Goal: Contribute content: Contribute content

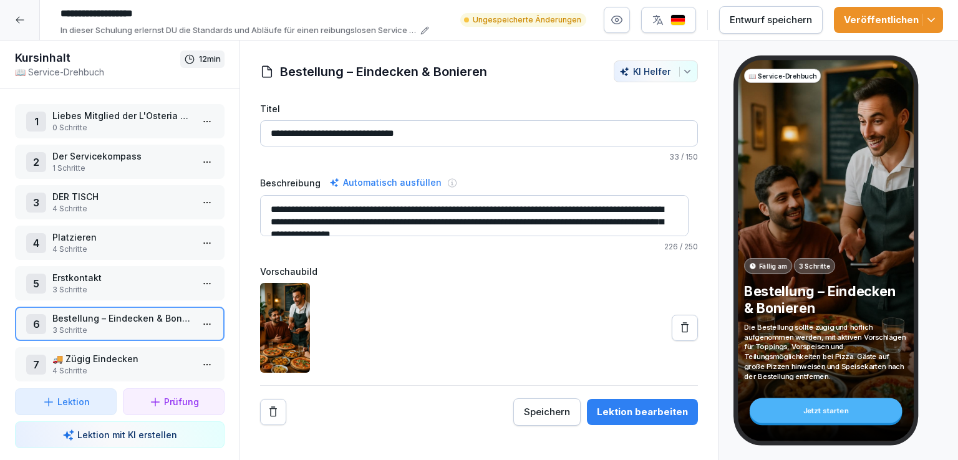
scroll to position [133, 0]
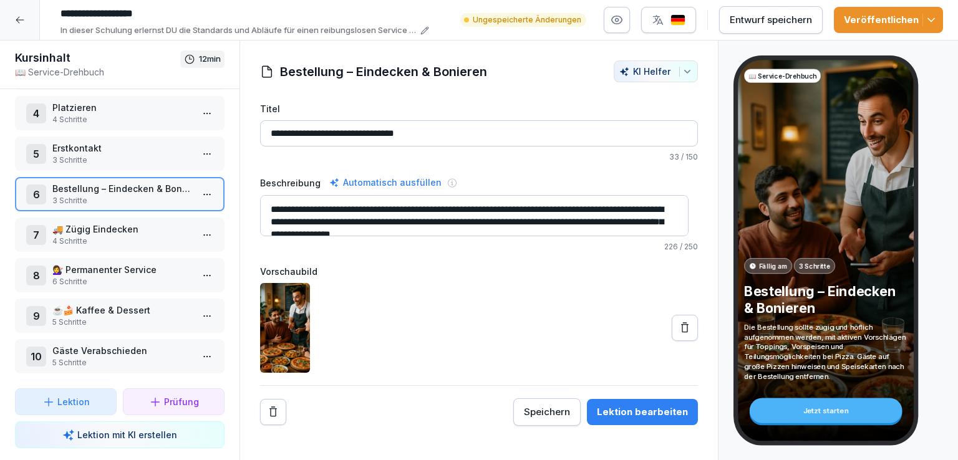
click at [683, 324] on button at bounding box center [684, 328] width 26 height 26
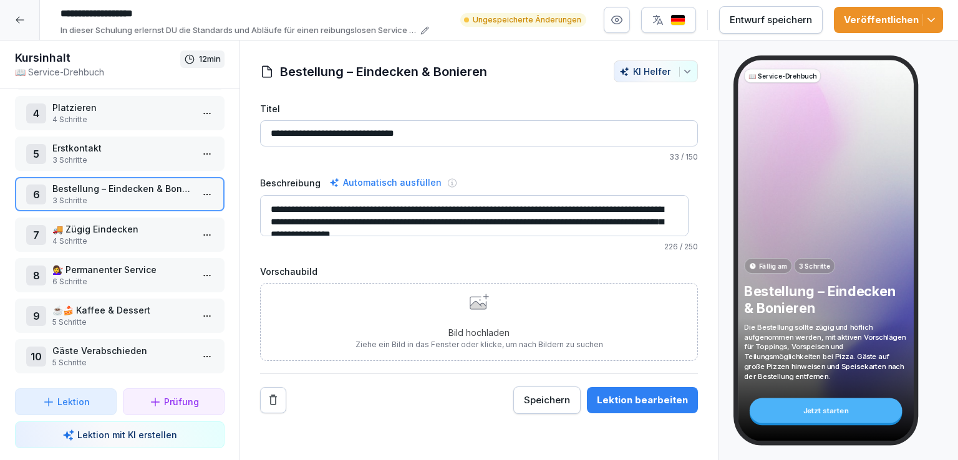
click at [476, 307] on icon at bounding box center [477, 305] width 16 height 8
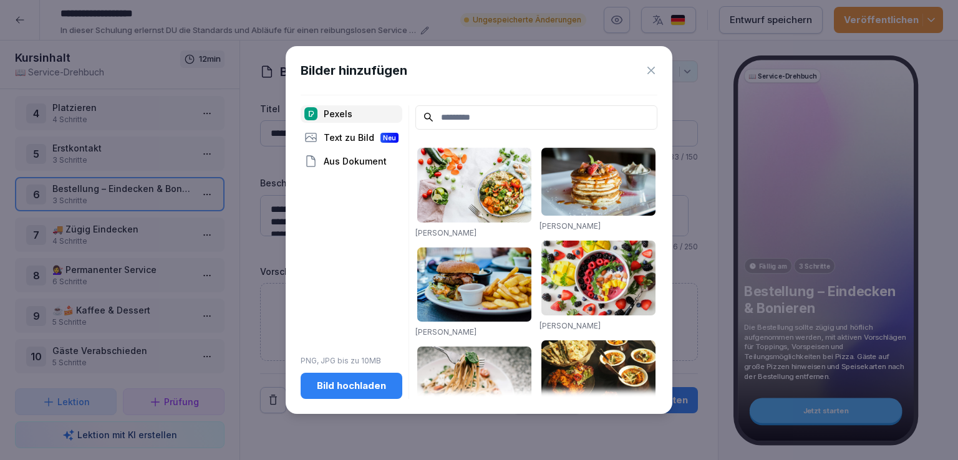
click at [373, 398] on button "Bild hochladen" at bounding box center [352, 386] width 102 height 26
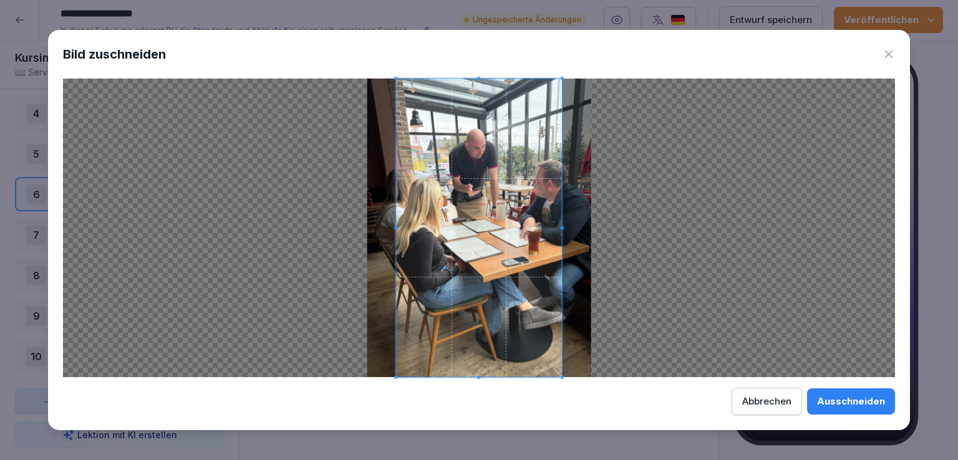
click at [853, 401] on div "Ausschneiden" at bounding box center [851, 402] width 68 height 14
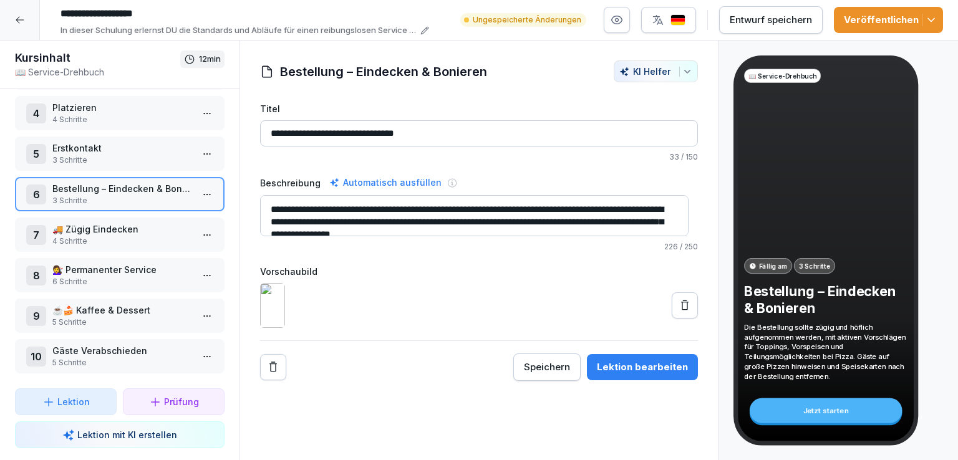
click at [87, 226] on p "🚚 Zügig Eindecken" at bounding box center [122, 229] width 140 height 13
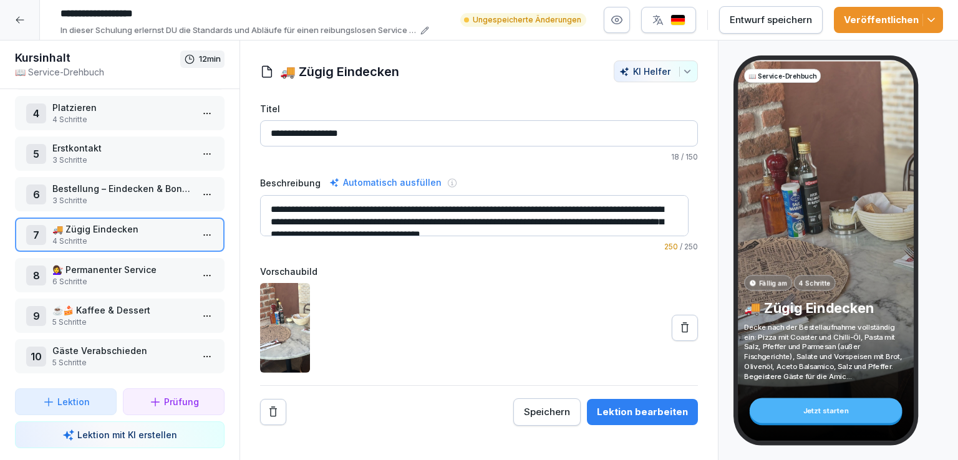
click at [754, 20] on div "Entwurf speichern" at bounding box center [770, 20] width 82 height 14
click at [204, 223] on html "**********" at bounding box center [479, 230] width 958 height 460
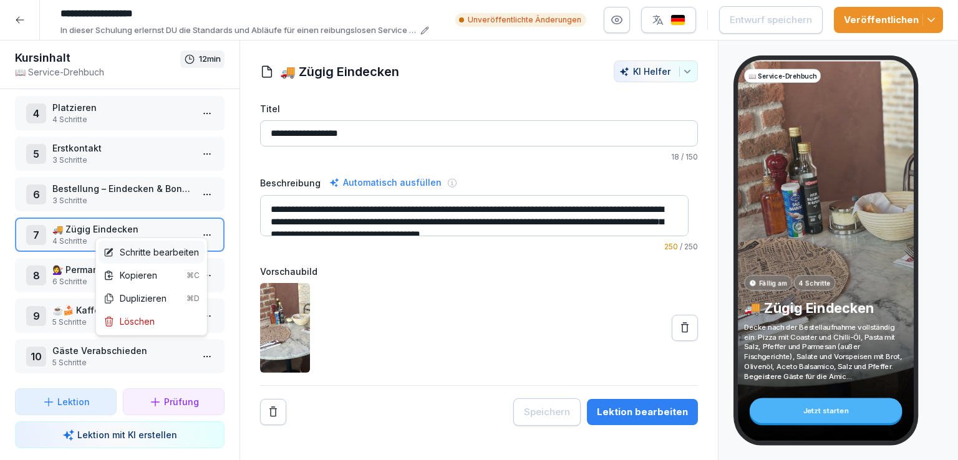
click at [170, 253] on div "Schritte bearbeiten" at bounding box center [150, 252] width 95 height 13
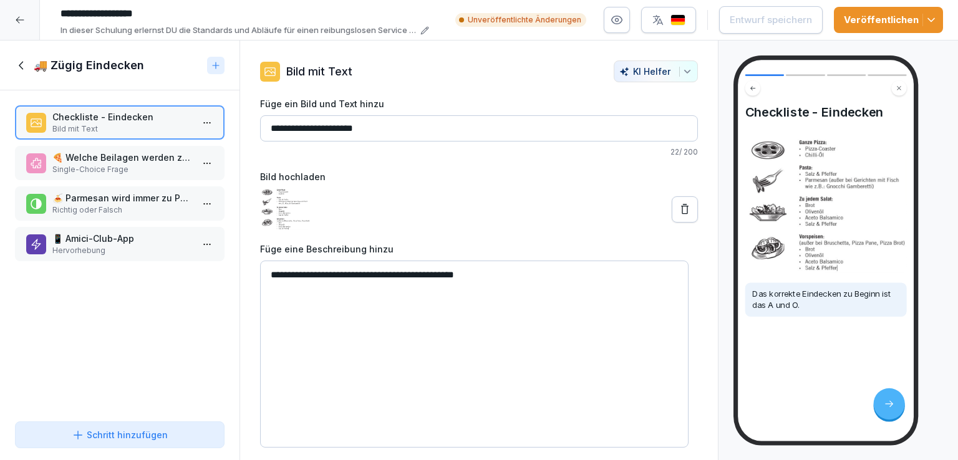
click at [129, 163] on p "🍕 Welche Beilagen werden zu einer ganzen Pizza serviert?" at bounding box center [122, 157] width 140 height 13
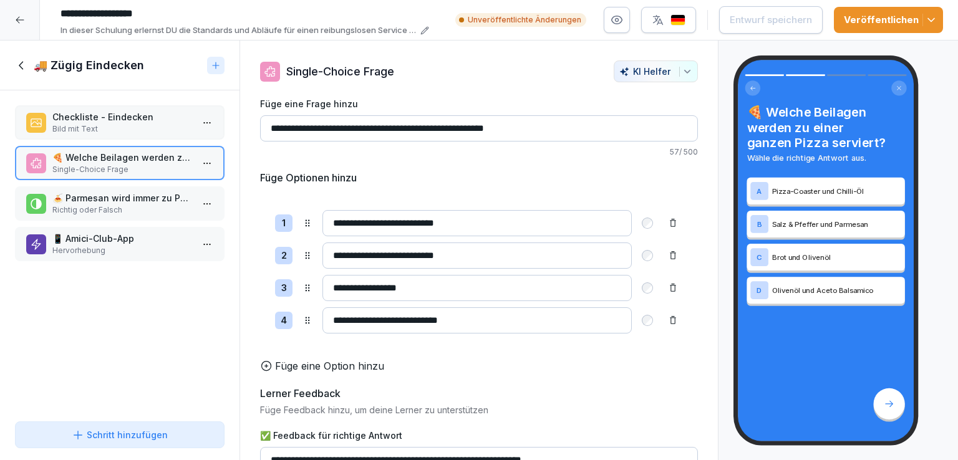
click at [128, 196] on p "🍝 Parmesan wird immer zu Pasta-Gerichten serviert." at bounding box center [122, 197] width 140 height 13
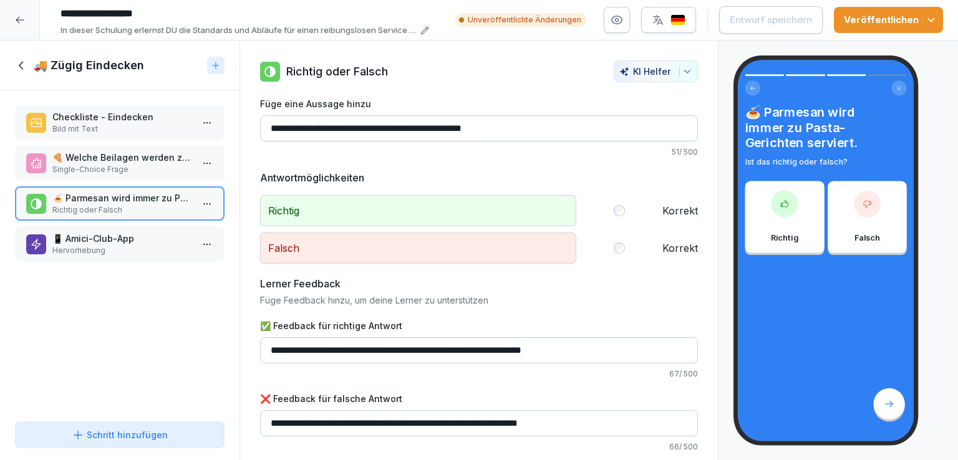
click at [119, 228] on div "📱 Amici-Club-App Hervorhebung" at bounding box center [119, 244] width 209 height 34
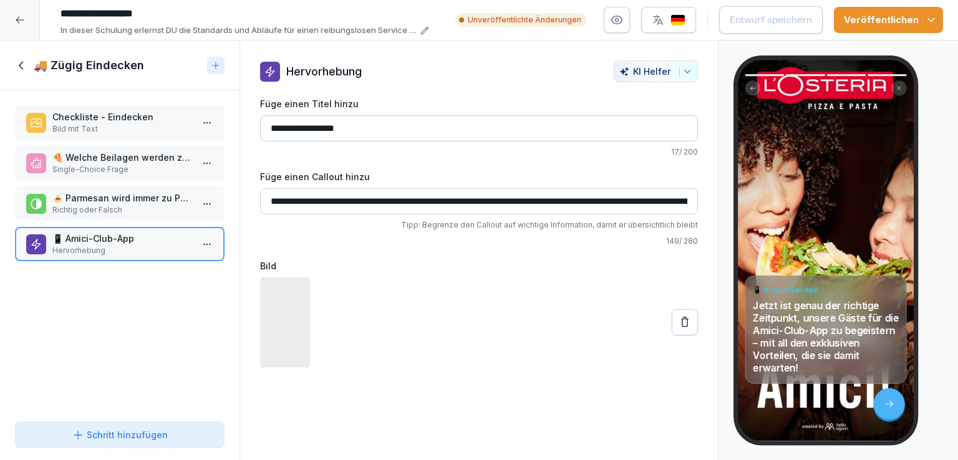
click at [19, 65] on icon at bounding box center [21, 65] width 4 height 8
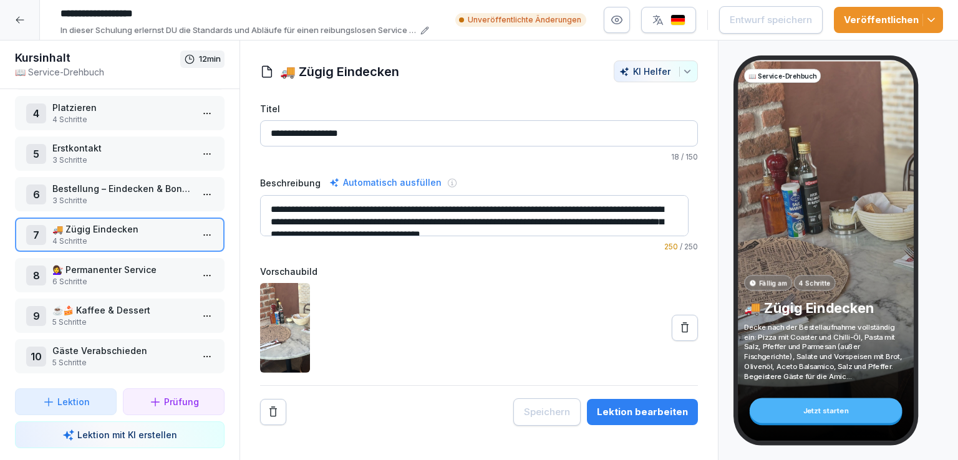
click at [129, 276] on p "6 Schritte" at bounding box center [122, 281] width 140 height 11
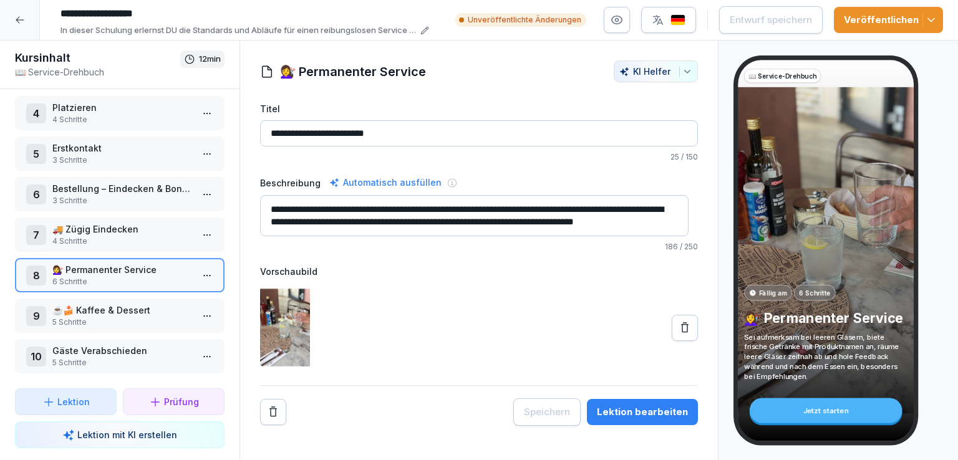
click at [199, 266] on html "**********" at bounding box center [479, 230] width 958 height 460
click at [154, 294] on div "Schritte bearbeiten" at bounding box center [150, 292] width 95 height 13
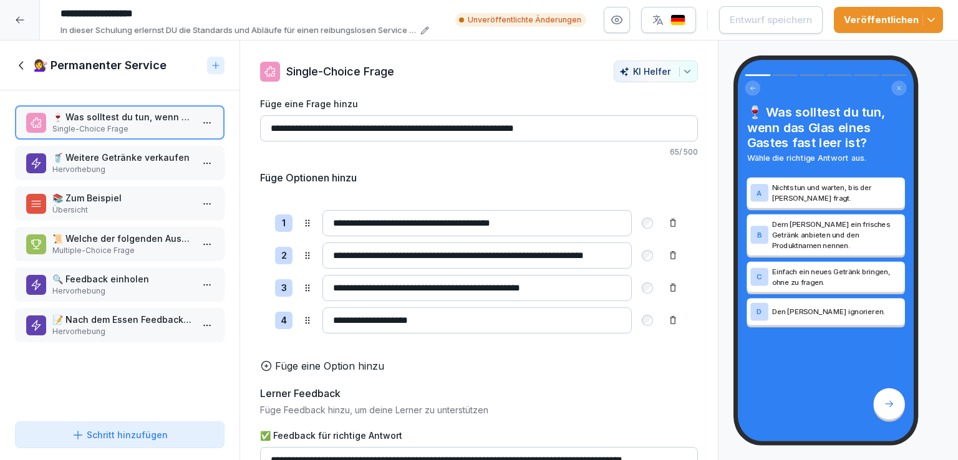
click at [134, 151] on p "🥤 Weitere Getränke verkaufen" at bounding box center [122, 157] width 140 height 13
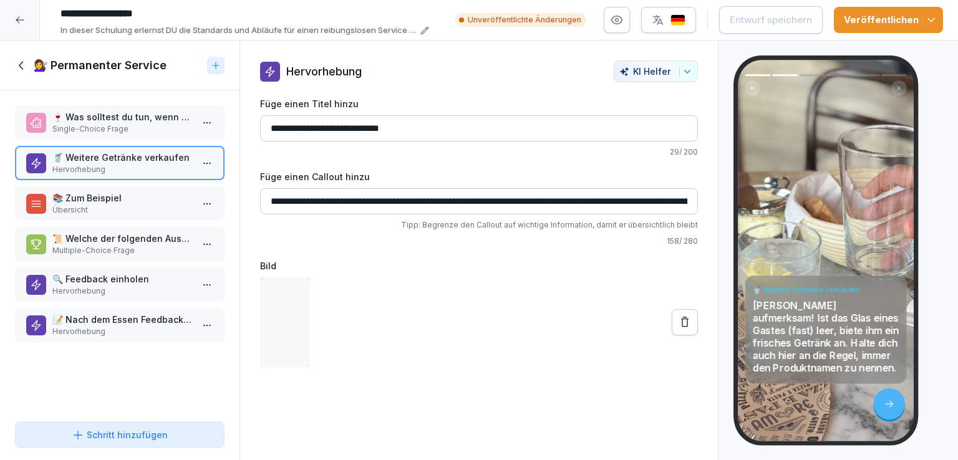
click at [123, 200] on p "📚 Zum Beispiel" at bounding box center [122, 197] width 140 height 13
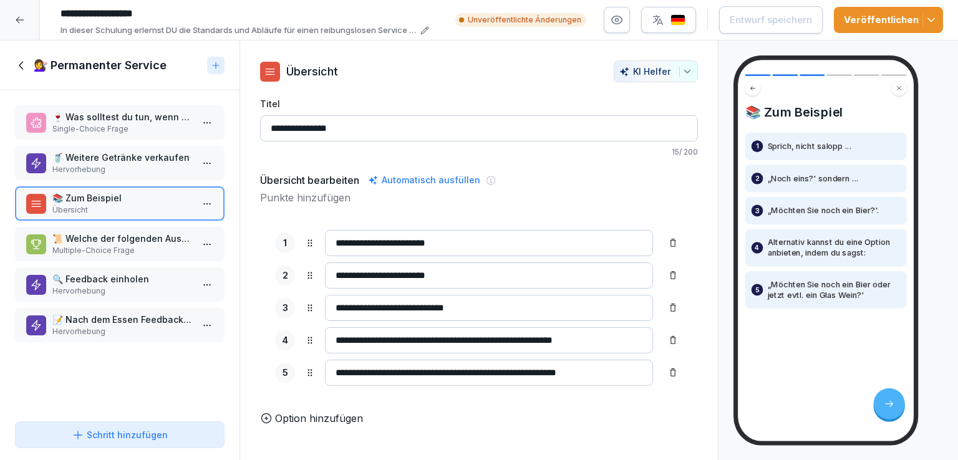
click at [127, 241] on p "📜 Welche der folgenden Aussagen entsprechen den Regeln für den Service?" at bounding box center [122, 238] width 140 height 13
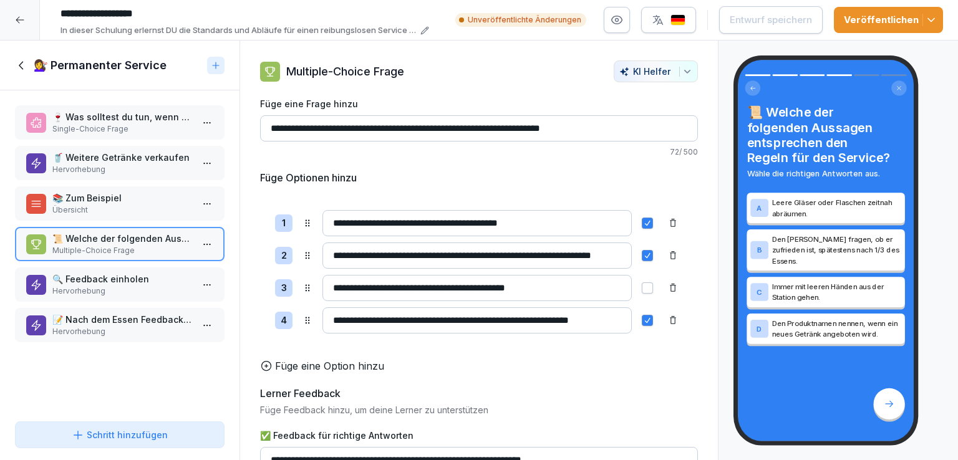
click at [130, 280] on p "🔍 Feedback einholen" at bounding box center [122, 278] width 140 height 13
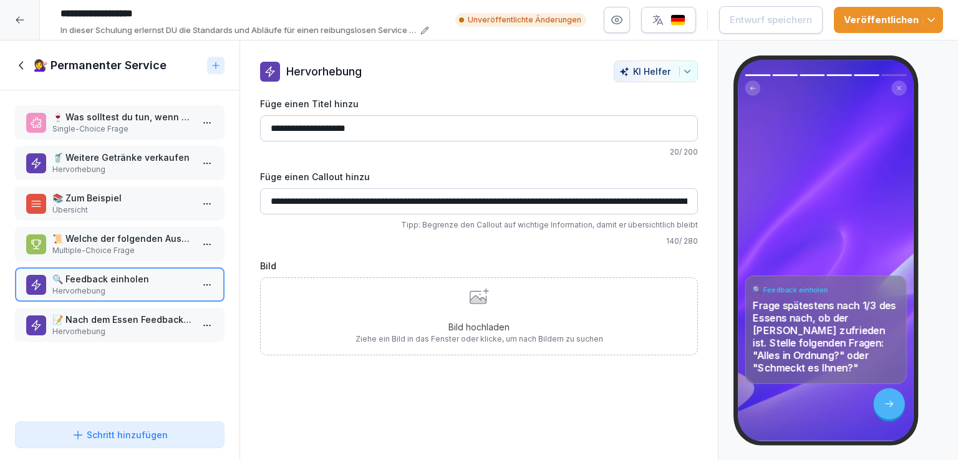
click at [129, 321] on p "📝 Nach dem Essen Feedback einholen" at bounding box center [122, 319] width 140 height 13
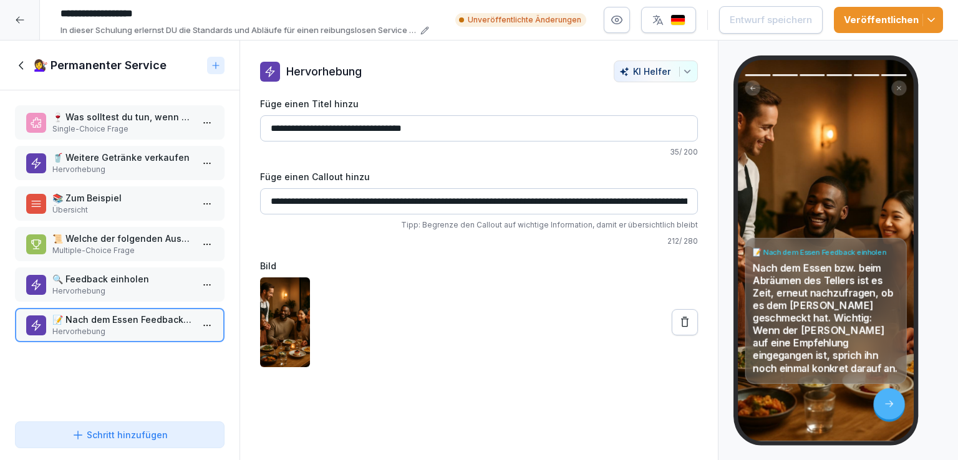
click at [20, 65] on icon at bounding box center [21, 65] width 4 height 8
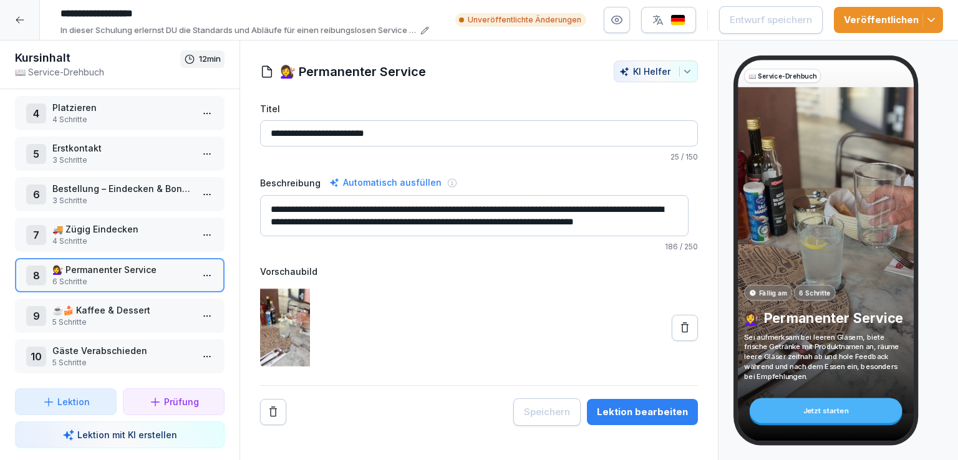
click at [107, 317] on p "5 Schritte" at bounding box center [122, 322] width 140 height 11
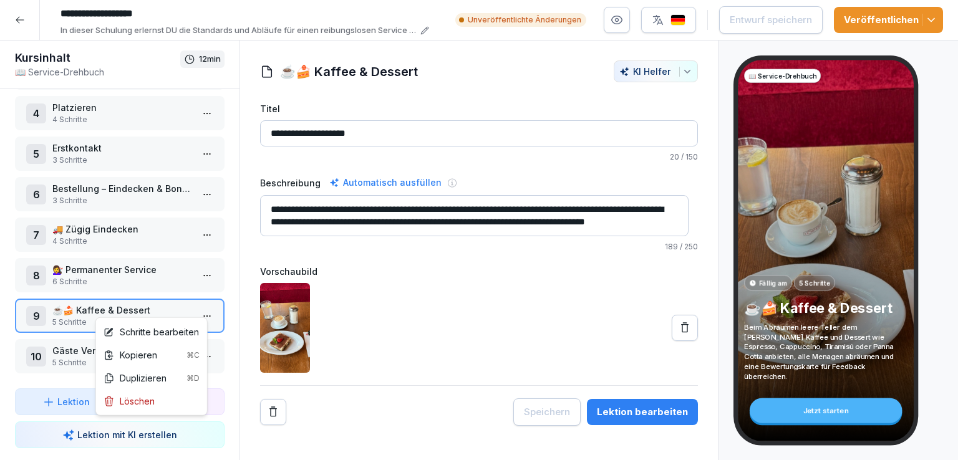
click at [201, 307] on html "**********" at bounding box center [479, 230] width 958 height 460
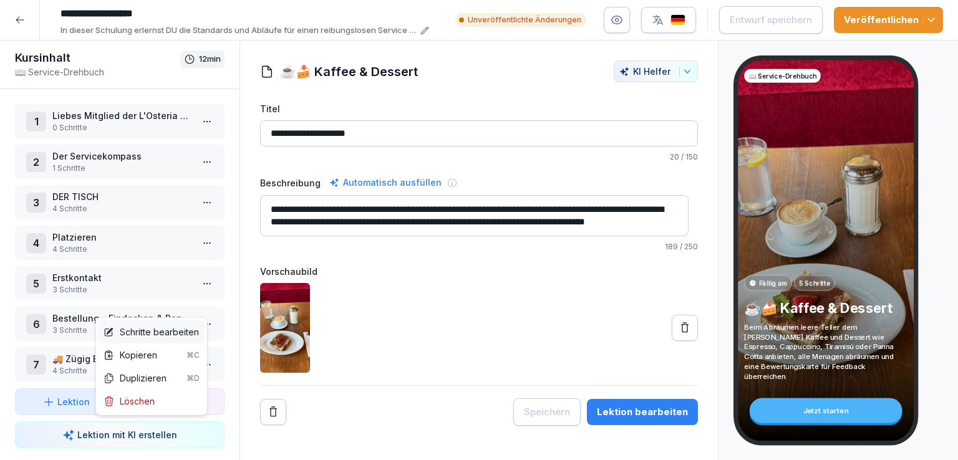
scroll to position [133, 0]
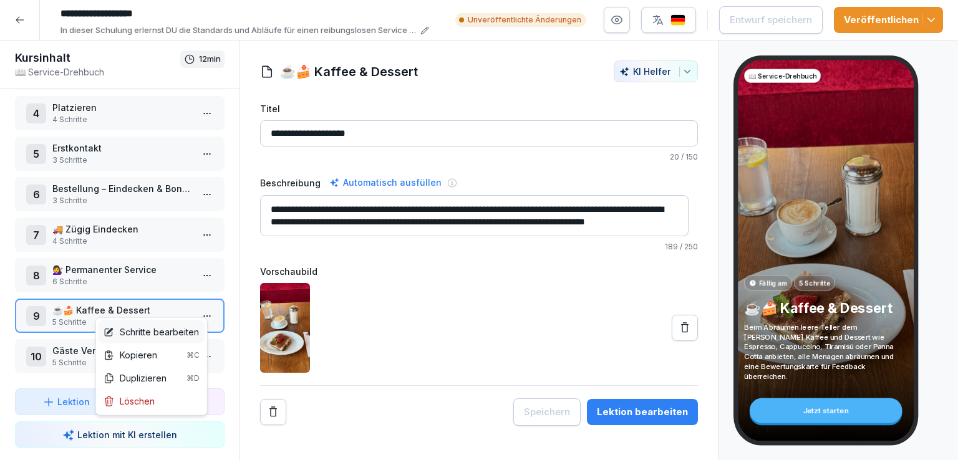
click at [169, 332] on div "Schritte bearbeiten" at bounding box center [150, 331] width 95 height 13
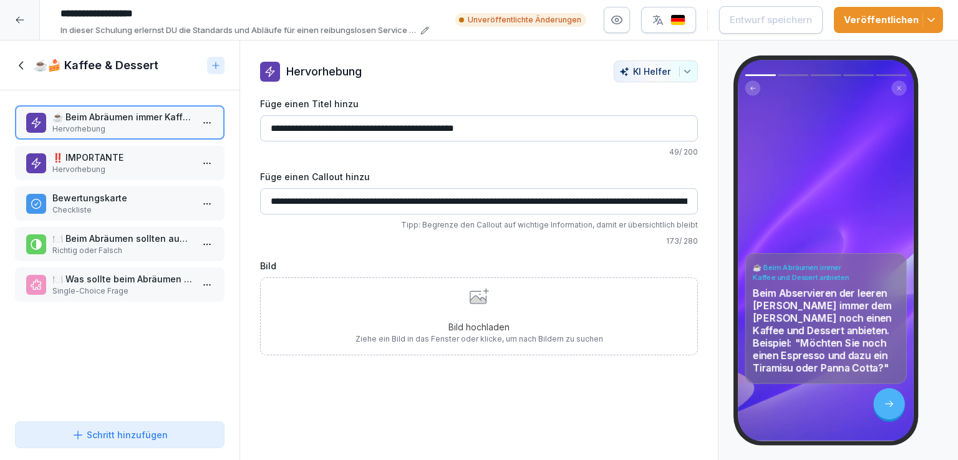
click at [136, 169] on p "Hervorhebung" at bounding box center [122, 169] width 140 height 11
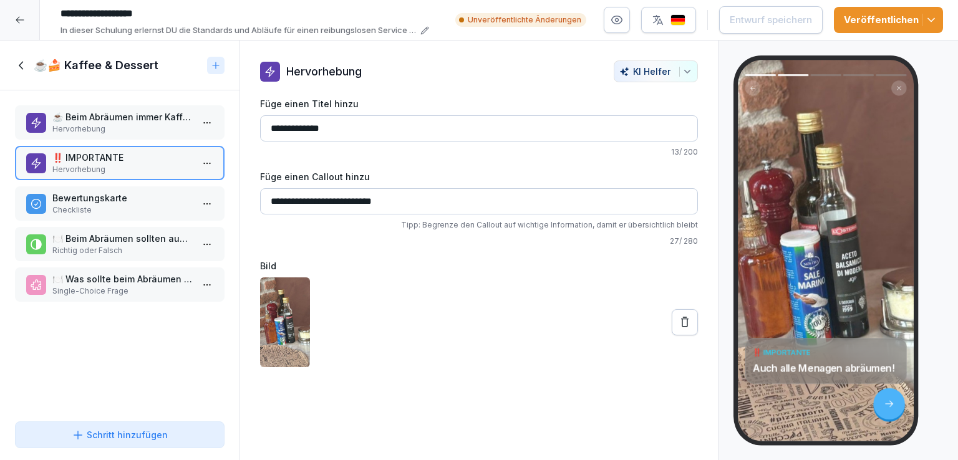
click at [132, 205] on p "Checkliste" at bounding box center [122, 210] width 140 height 11
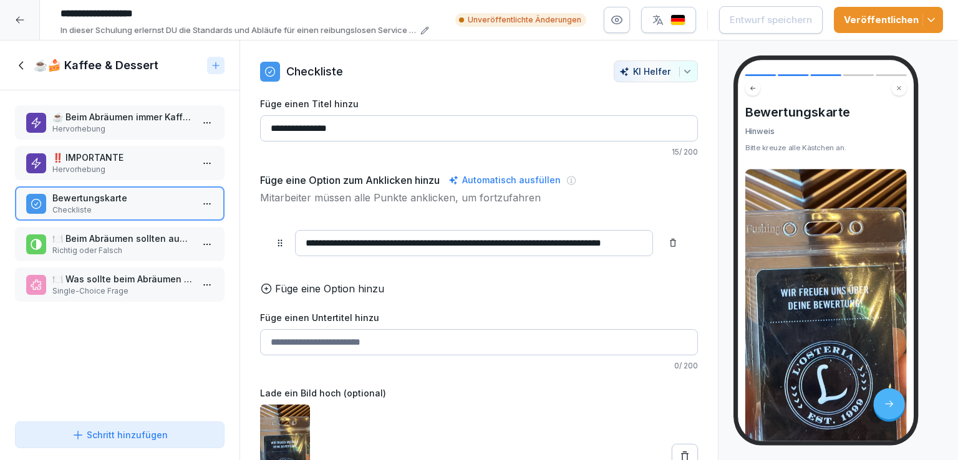
click at [141, 241] on p "🍽️ Beim Abräumen sollten auch alle Menagen abgeräumt werden." at bounding box center [122, 238] width 140 height 13
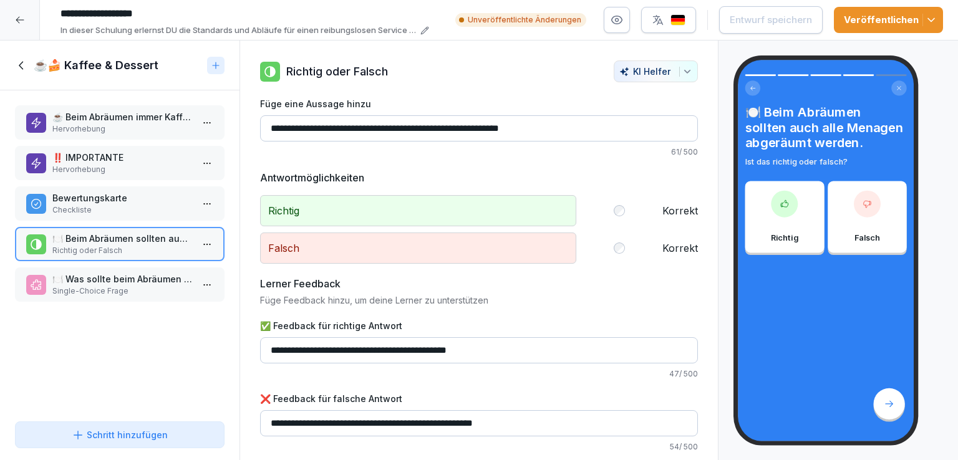
click at [137, 280] on p "🍽️ Was sollte beim Abräumen der leeren Teller immer angeboten werden?" at bounding box center [122, 278] width 140 height 13
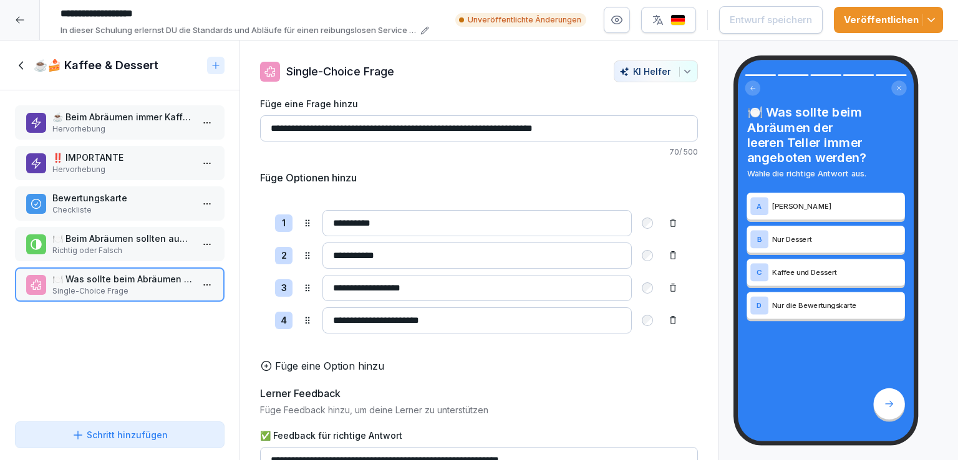
click at [16, 61] on icon at bounding box center [22, 66] width 14 height 14
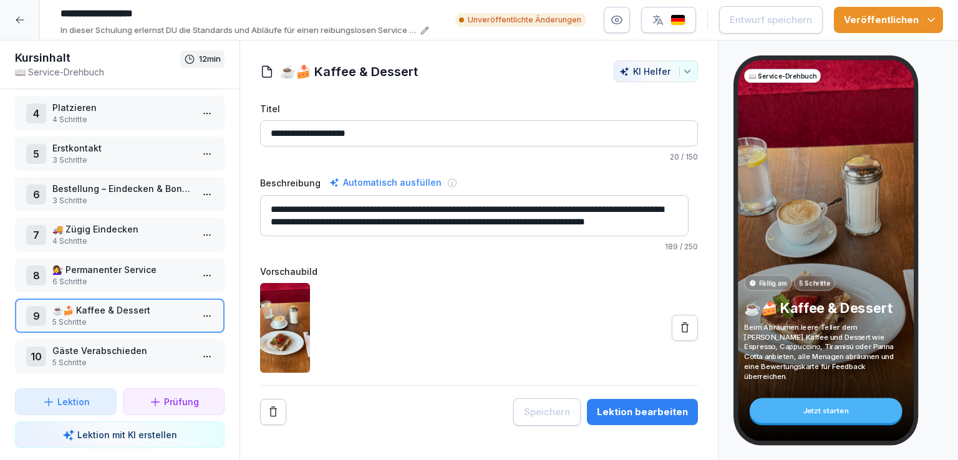
click at [112, 347] on p "Gäste Verabschieden" at bounding box center [122, 350] width 140 height 13
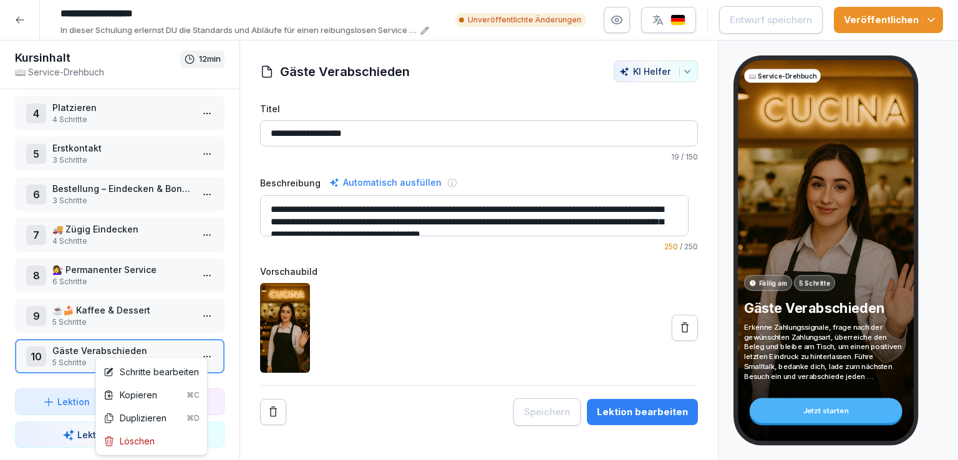
click at [199, 344] on html "**********" at bounding box center [479, 230] width 958 height 460
click at [142, 373] on div "Schritte bearbeiten" at bounding box center [150, 371] width 95 height 13
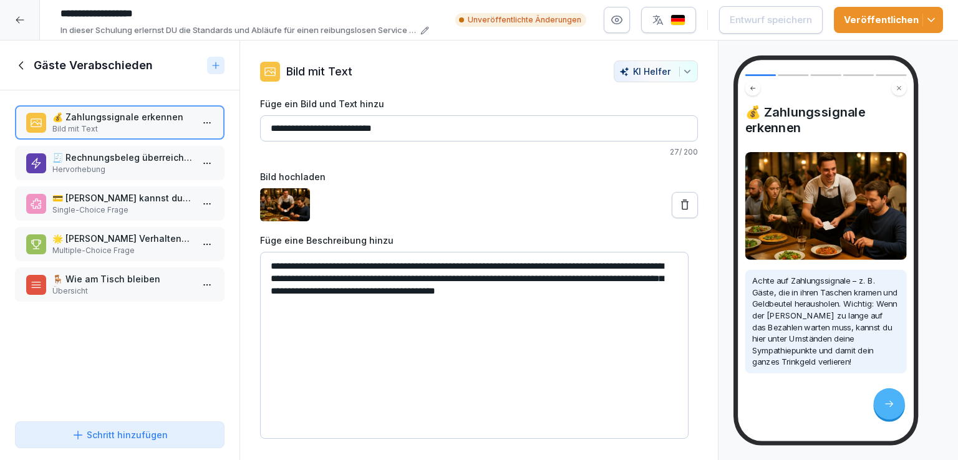
click at [160, 164] on p "Hervorhebung" at bounding box center [122, 169] width 140 height 11
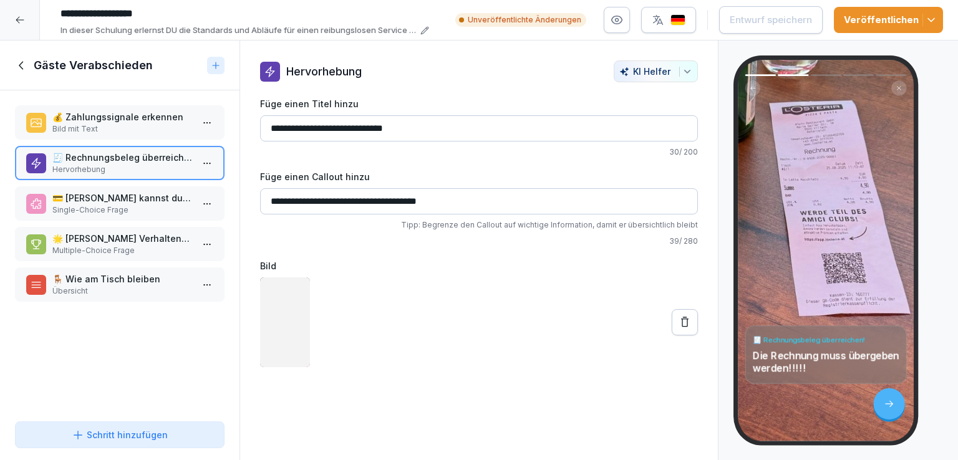
click at [143, 203] on p "💳 [PERSON_NAME] kannst du erkennen, dass ein [PERSON_NAME] bezahlen möchte?" at bounding box center [122, 197] width 140 height 13
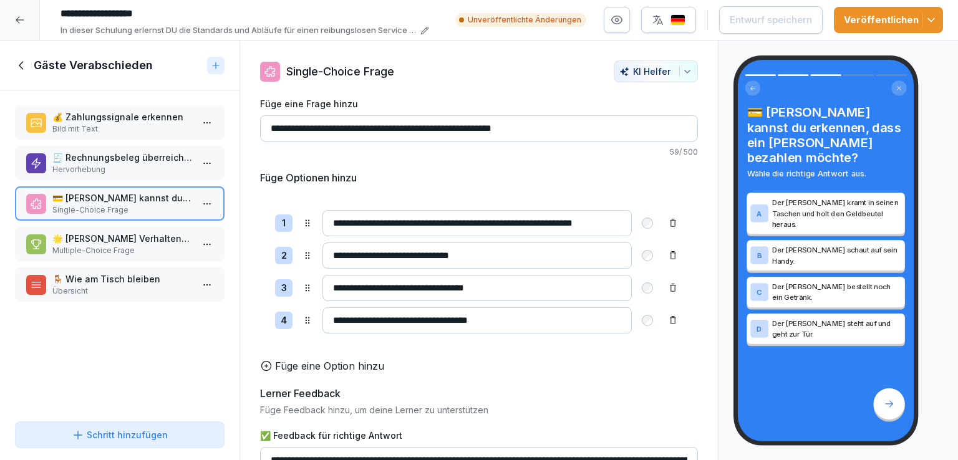
click at [131, 236] on p "🌟 [PERSON_NAME] Verhaltensweisen hinterlassen einen guten letzten Eindruck beim…" at bounding box center [122, 238] width 140 height 13
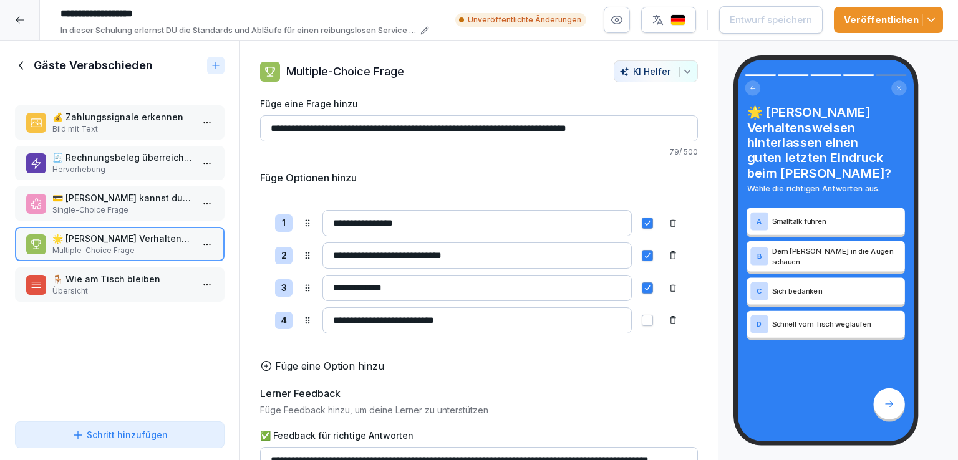
click at [127, 277] on p "🪑 Wie am Tisch bleiben" at bounding box center [122, 278] width 140 height 13
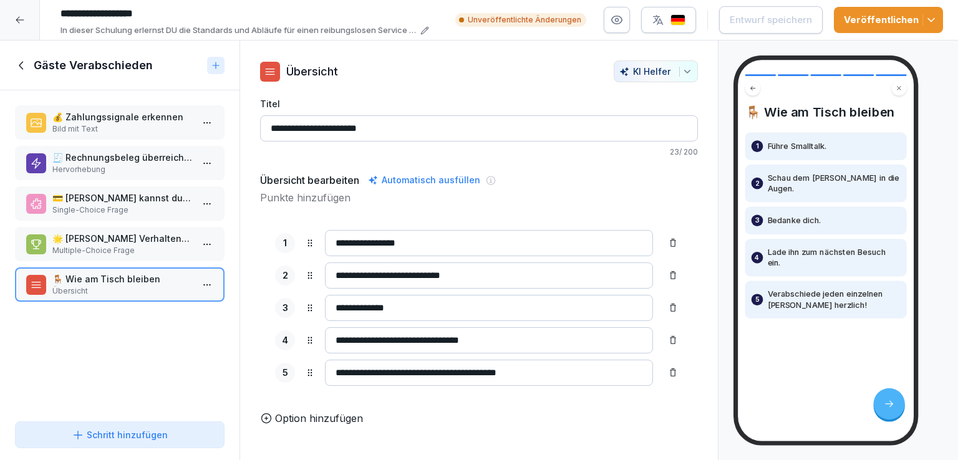
click at [18, 62] on icon at bounding box center [22, 66] width 14 height 14
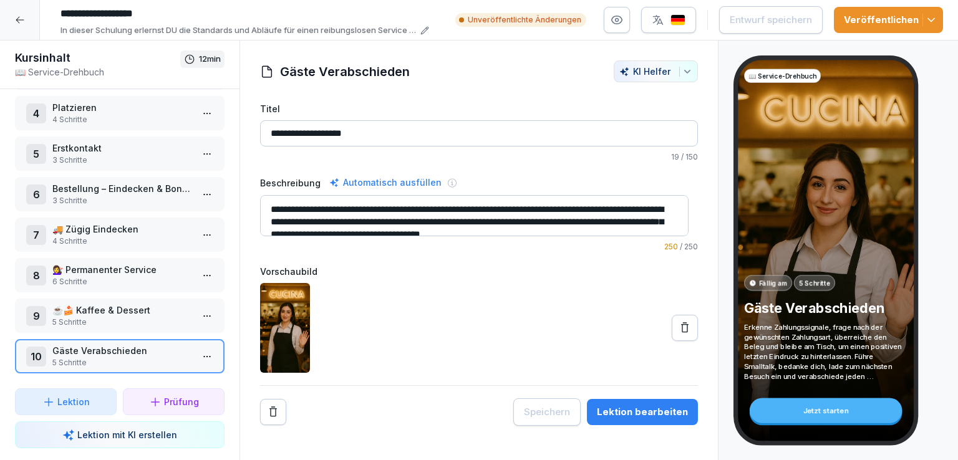
click at [22, 22] on icon at bounding box center [20, 20] width 10 height 10
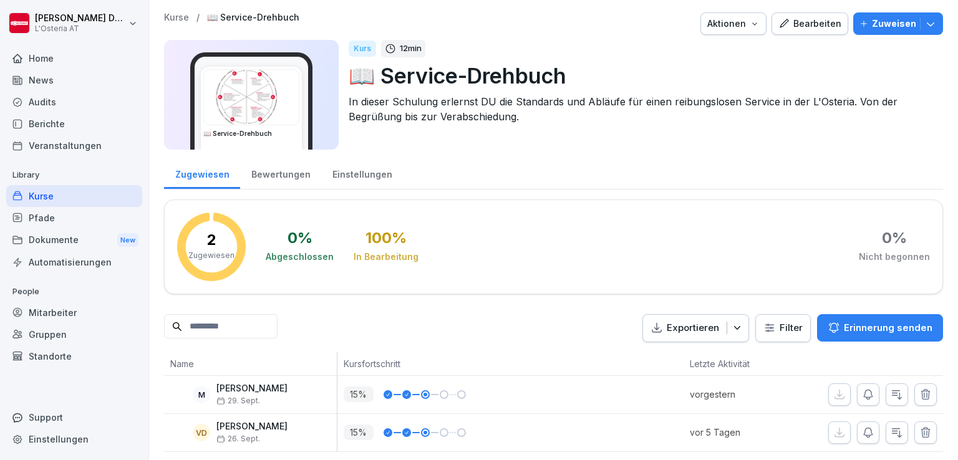
click at [74, 190] on div "Kurse" at bounding box center [74, 196] width 136 height 22
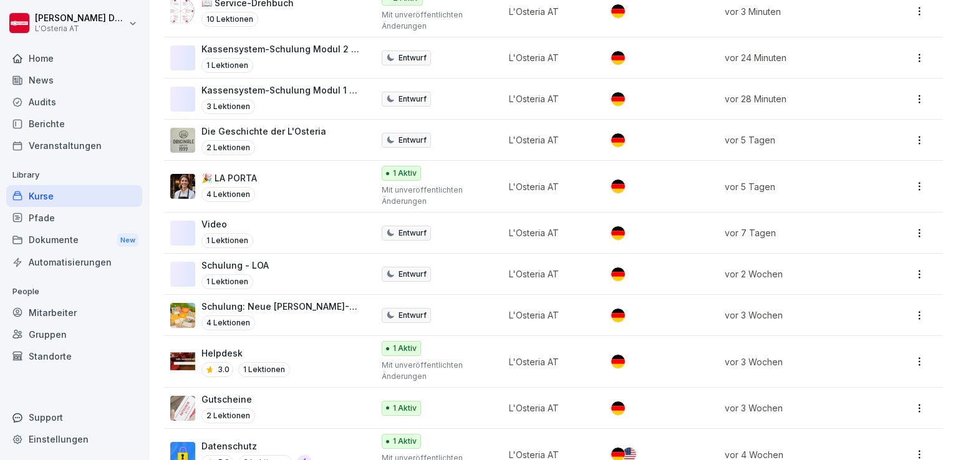
scroll to position [306, 0]
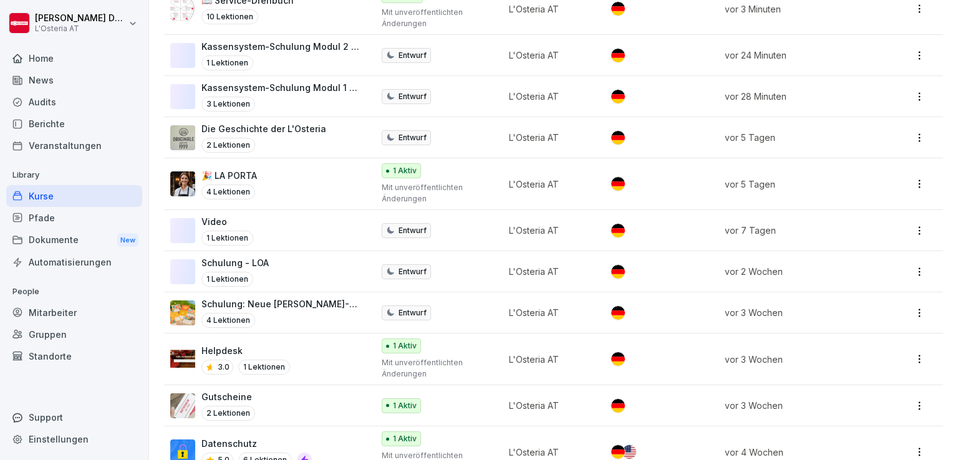
click at [292, 180] on div "🎉 LA PORTA 4 Lektionen" at bounding box center [265, 184] width 190 height 31
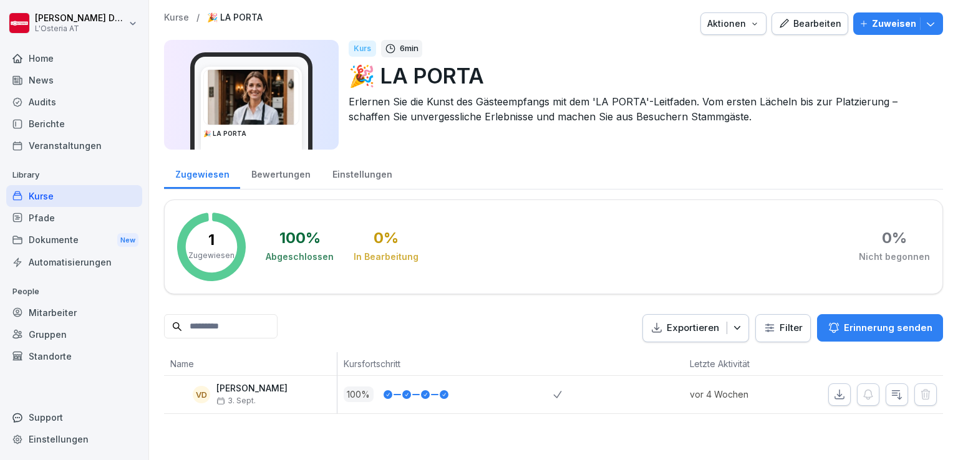
click at [814, 22] on div "Bearbeiten" at bounding box center [809, 24] width 63 height 14
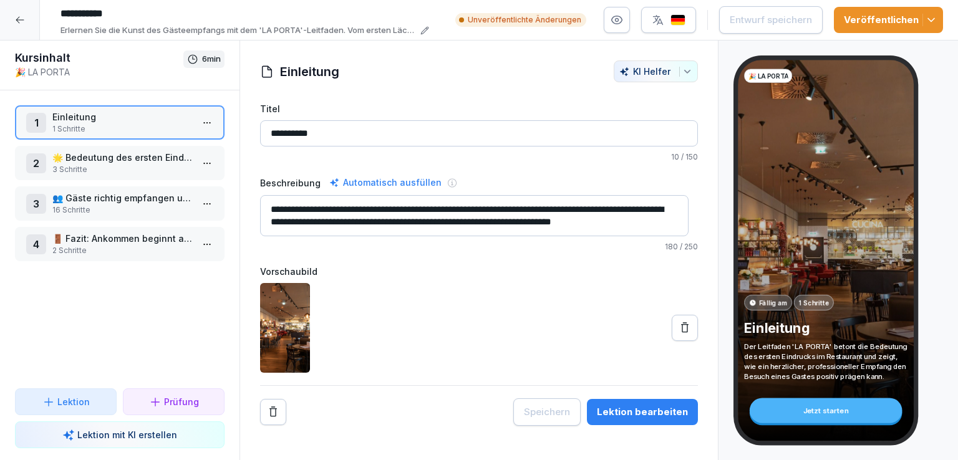
click at [208, 123] on div "1 Einleitung 1 Schritte" at bounding box center [119, 122] width 209 height 34
click at [195, 123] on html "**********" at bounding box center [479, 230] width 958 height 460
click at [175, 150] on div "Schritte bearbeiten" at bounding box center [150, 146] width 95 height 13
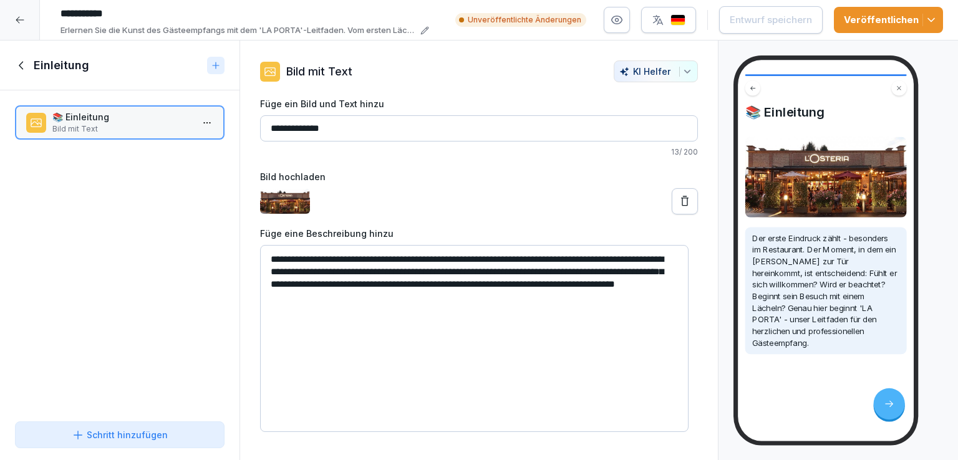
click at [19, 64] on icon at bounding box center [22, 66] width 14 height 14
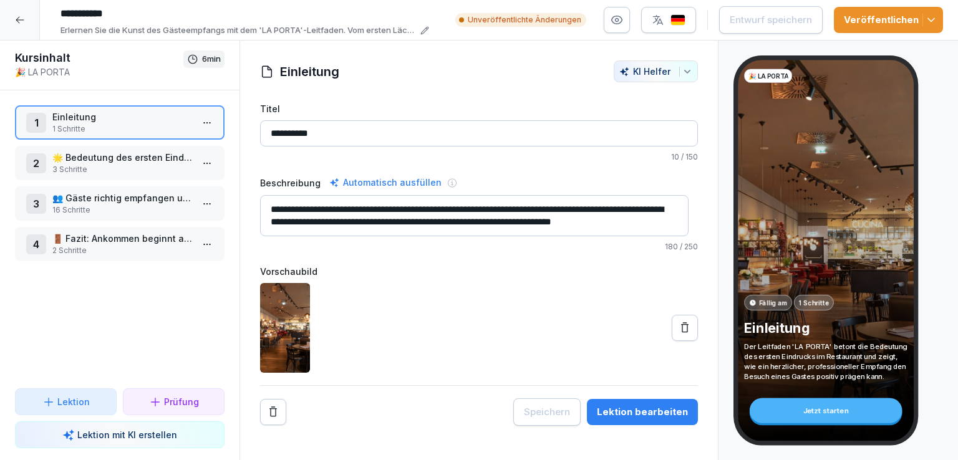
click at [143, 160] on p "🌟 Bedeutung des ersten Eindrucks" at bounding box center [122, 157] width 140 height 13
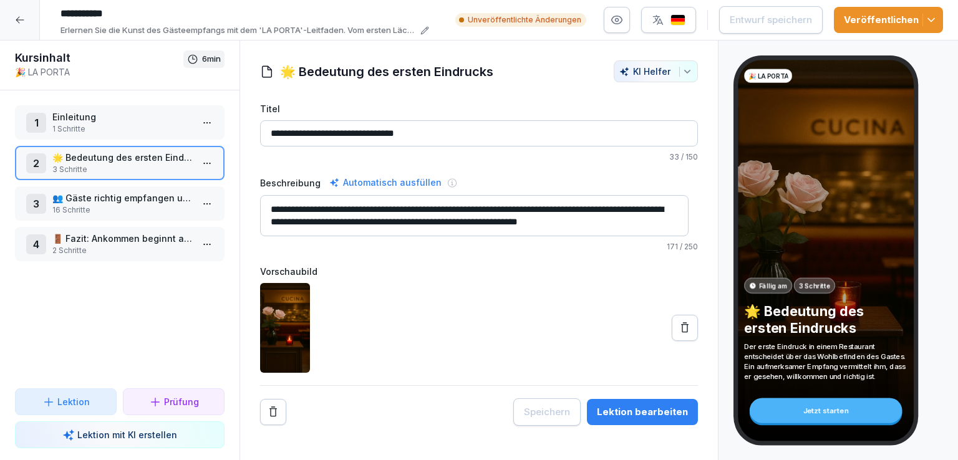
click at [205, 163] on html "**********" at bounding box center [479, 230] width 958 height 460
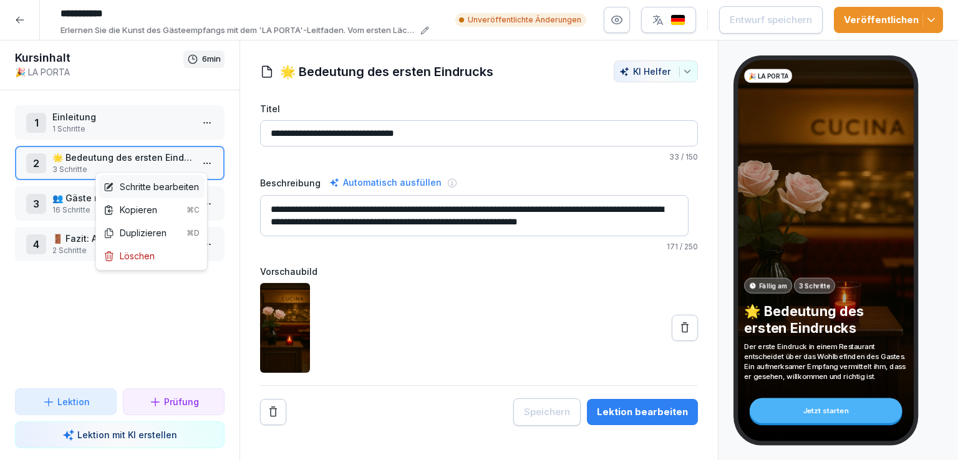
click at [173, 186] on div "Schritte bearbeiten" at bounding box center [150, 186] width 95 height 13
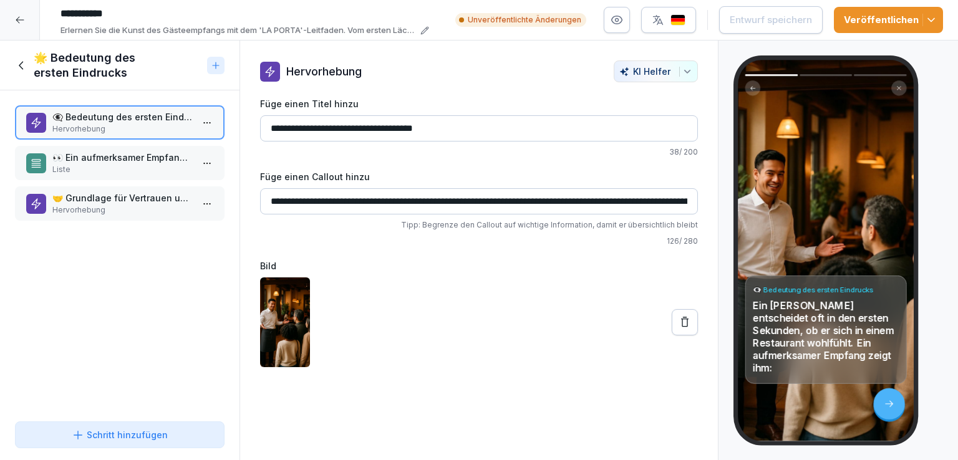
click at [122, 172] on p "Liste" at bounding box center [122, 169] width 140 height 11
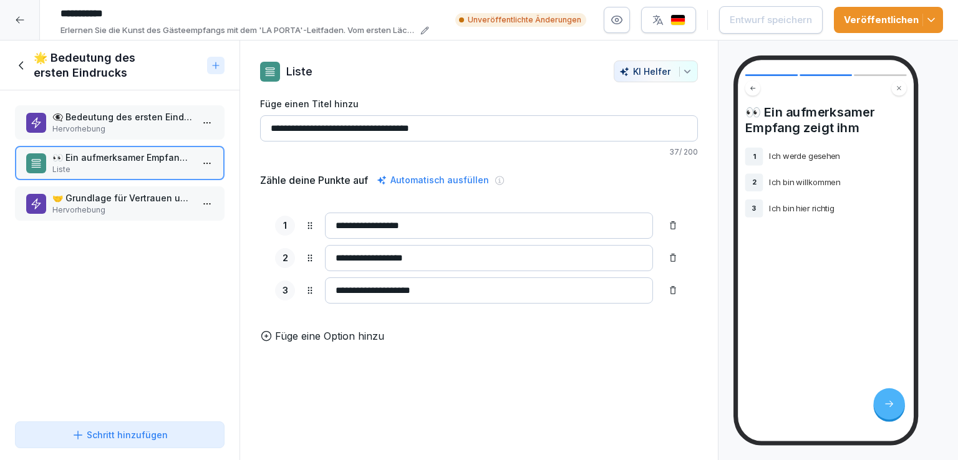
click at [129, 202] on p "🤝 Grundlage für Vertrauen und Zufriedenheit" at bounding box center [122, 197] width 140 height 13
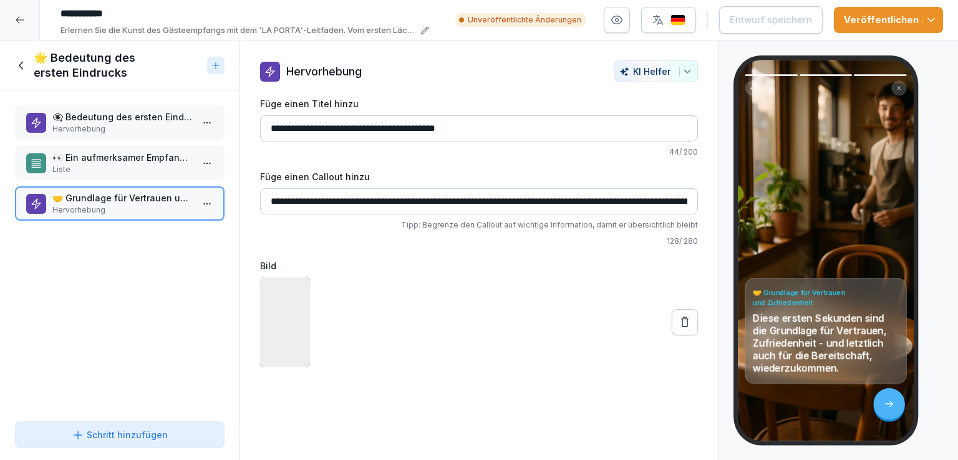
click at [23, 63] on icon at bounding box center [22, 66] width 14 height 14
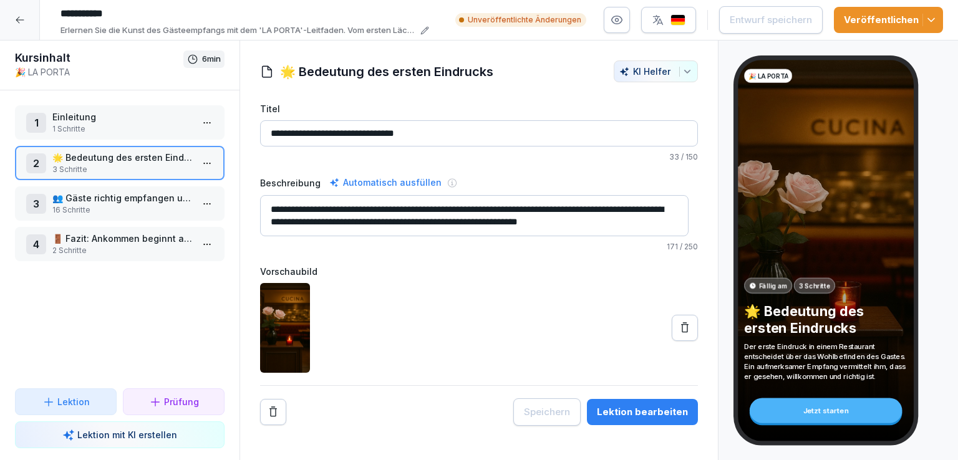
click at [115, 195] on p "👥 Gäste richtig empfangen und platzieren" at bounding box center [122, 197] width 140 height 13
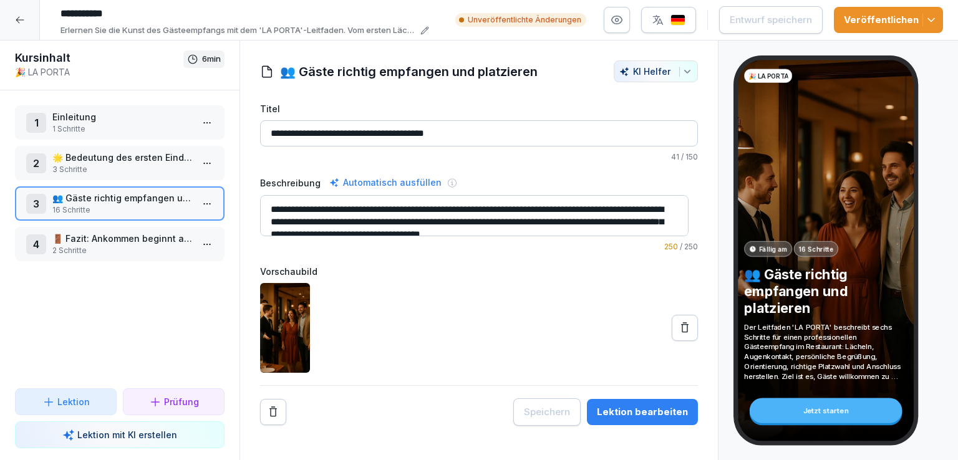
click at [135, 242] on p "🚪 Fazit: Ankommen beginnt an der Tür" at bounding box center [122, 238] width 140 height 13
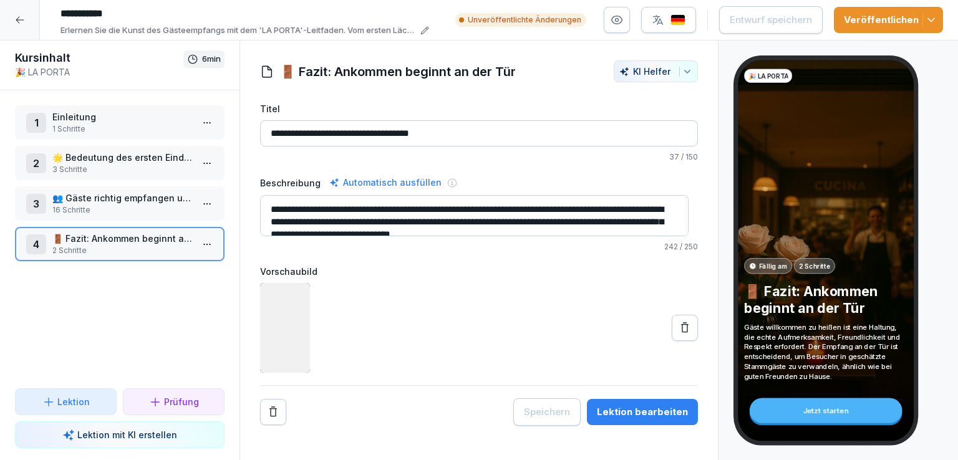
click at [107, 194] on p "👥 Gäste richtig empfangen und platzieren" at bounding box center [122, 197] width 140 height 13
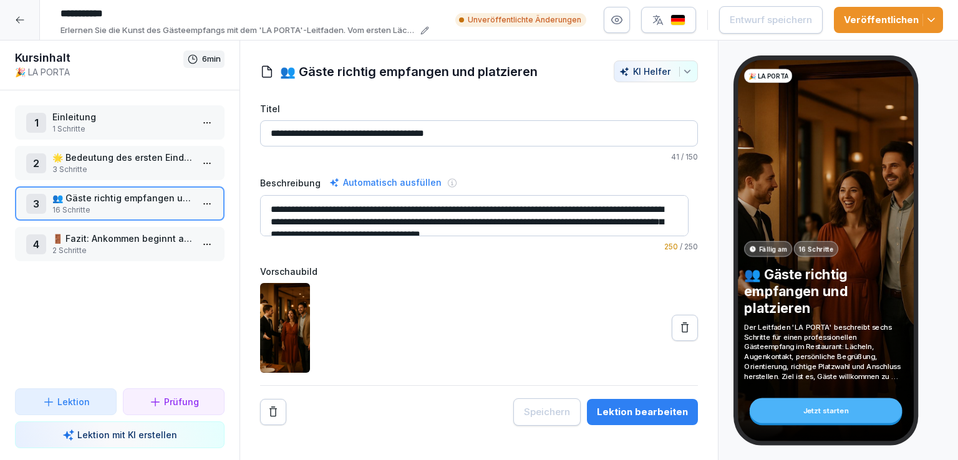
click at [136, 245] on p "2 Schritte" at bounding box center [122, 250] width 140 height 11
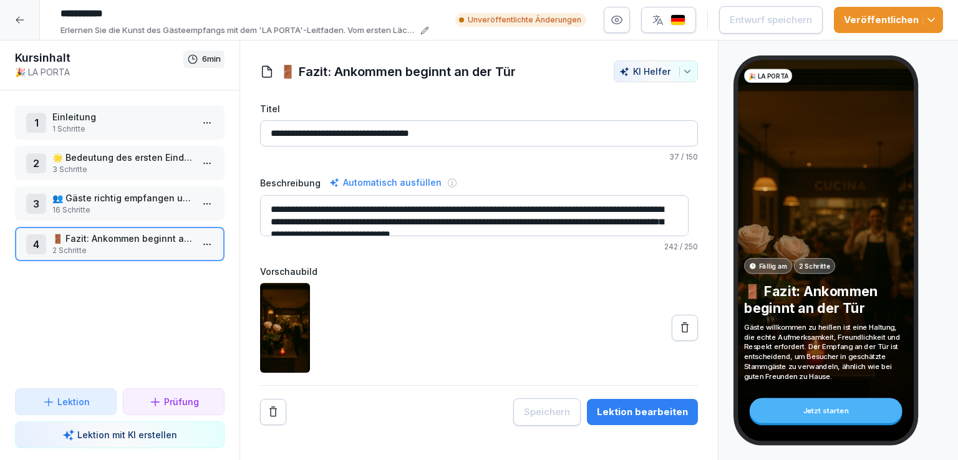
click at [116, 196] on p "👥 Gäste richtig empfangen und platzieren" at bounding box center [122, 197] width 140 height 13
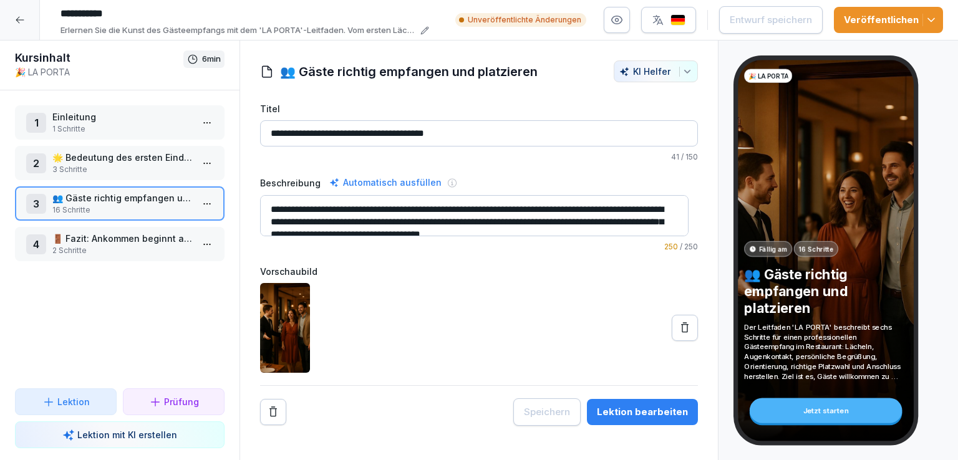
click at [7, 22] on div at bounding box center [20, 20] width 40 height 40
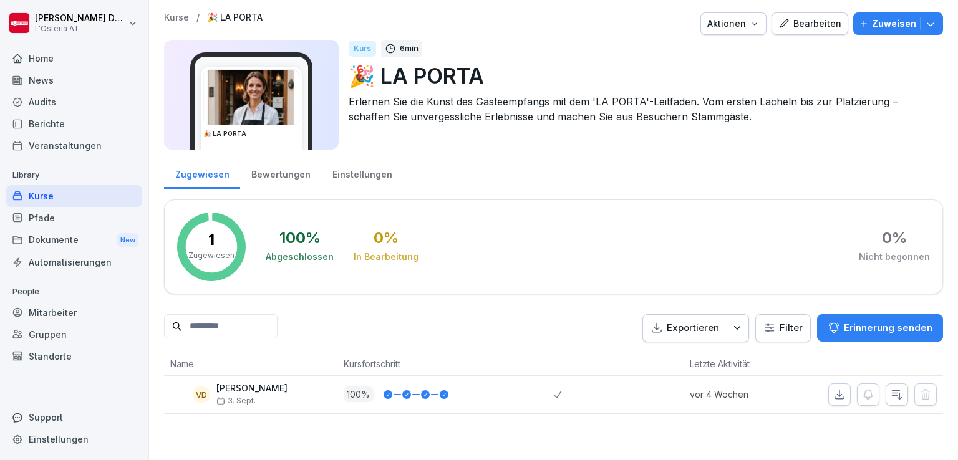
click at [35, 193] on div "Kurse" at bounding box center [74, 196] width 136 height 22
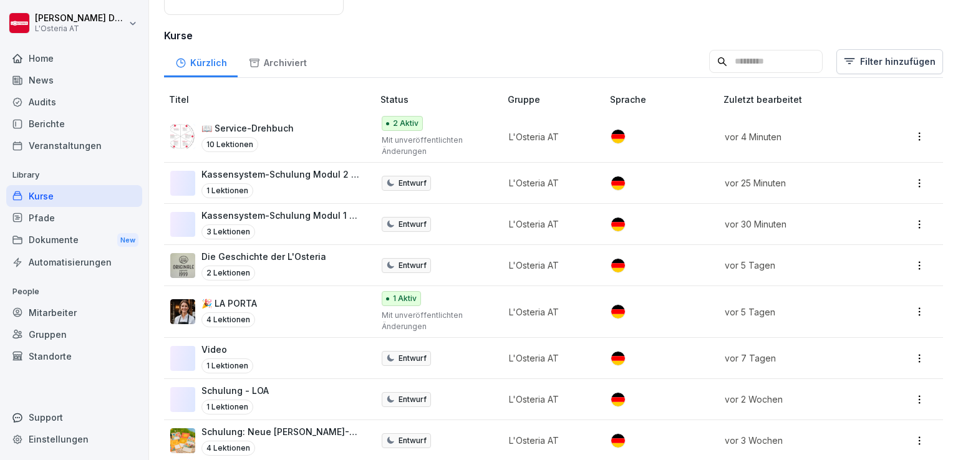
scroll to position [181, 0]
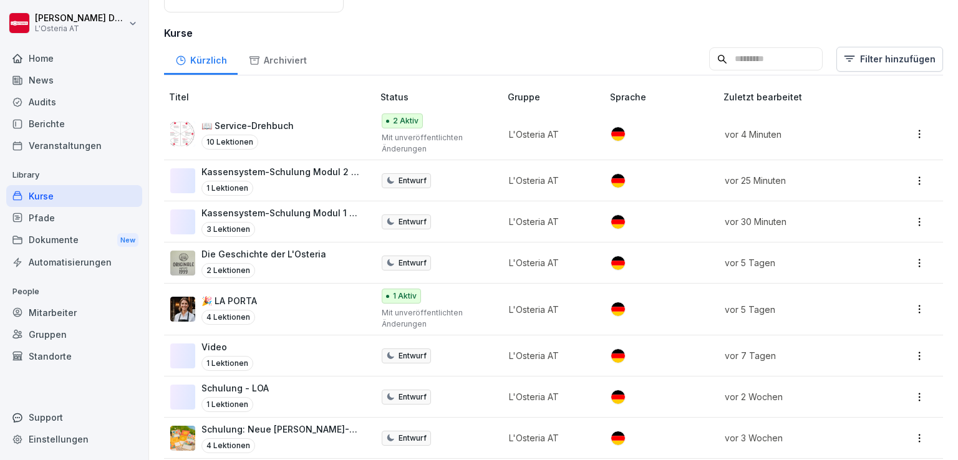
click at [291, 254] on p "Die Geschichte der L'Osteria" at bounding box center [263, 254] width 125 height 13
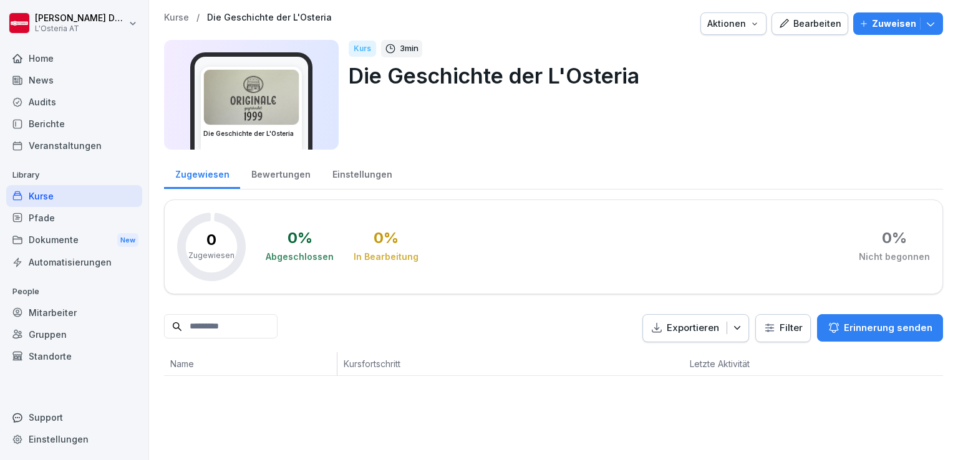
click at [811, 26] on div "Bearbeiten" at bounding box center [809, 24] width 63 height 14
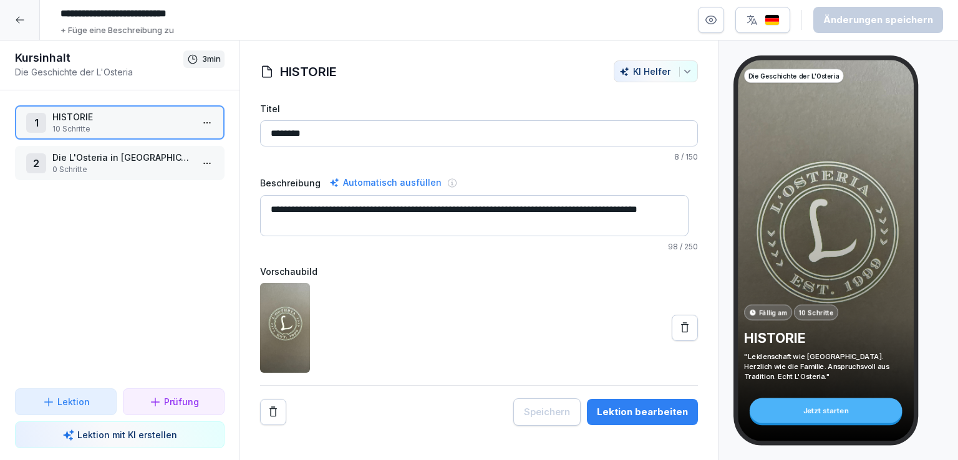
click at [110, 157] on p "Die L'Osteria in Österreich" at bounding box center [122, 157] width 140 height 13
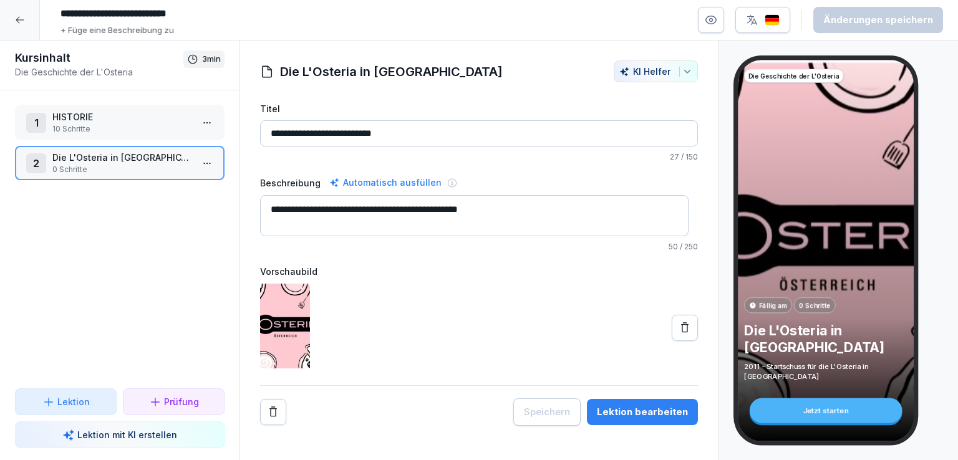
click at [137, 128] on p "10 Schritte" at bounding box center [122, 128] width 140 height 11
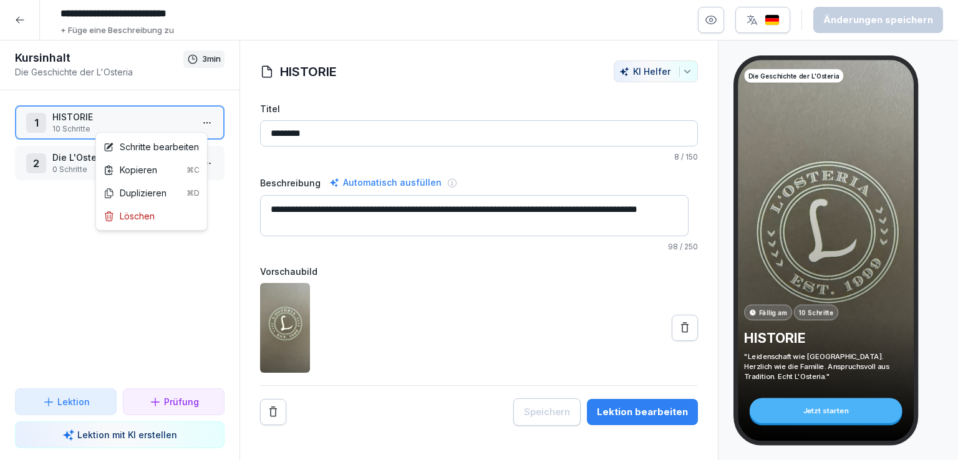
click at [195, 121] on html "**********" at bounding box center [479, 230] width 958 height 460
click at [155, 152] on div "Schritte bearbeiten" at bounding box center [150, 146] width 95 height 13
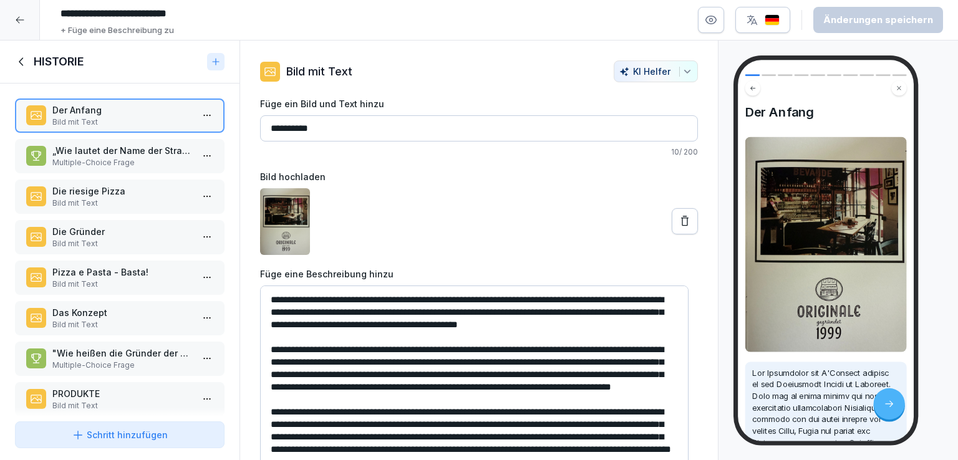
click at [21, 62] on icon at bounding box center [22, 62] width 14 height 14
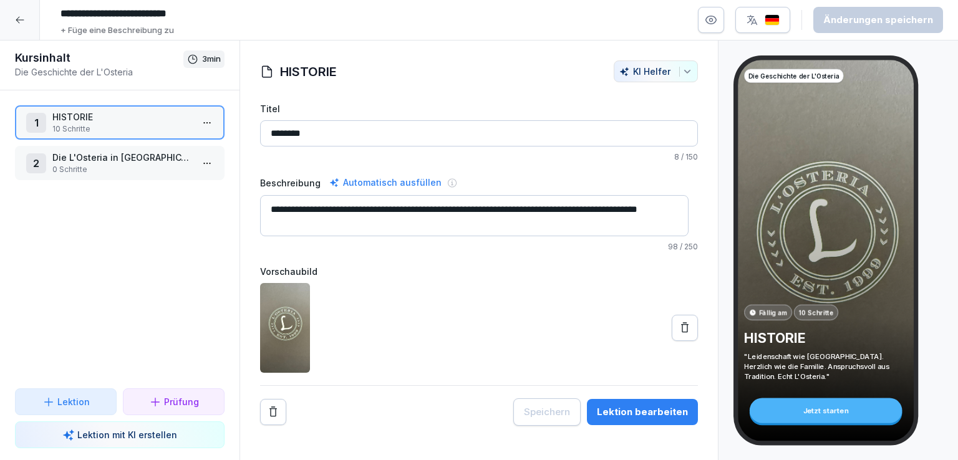
click at [123, 168] on p "0 Schritte" at bounding box center [122, 169] width 140 height 11
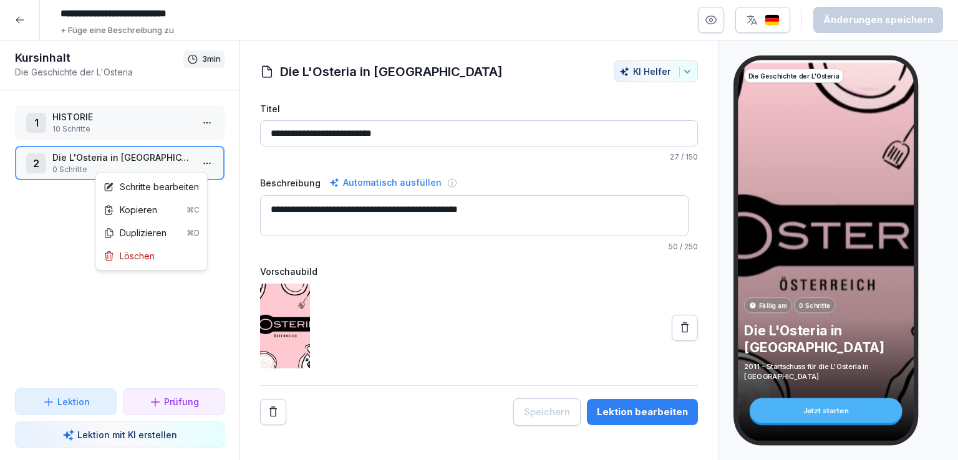
click at [200, 160] on html "**********" at bounding box center [479, 230] width 958 height 460
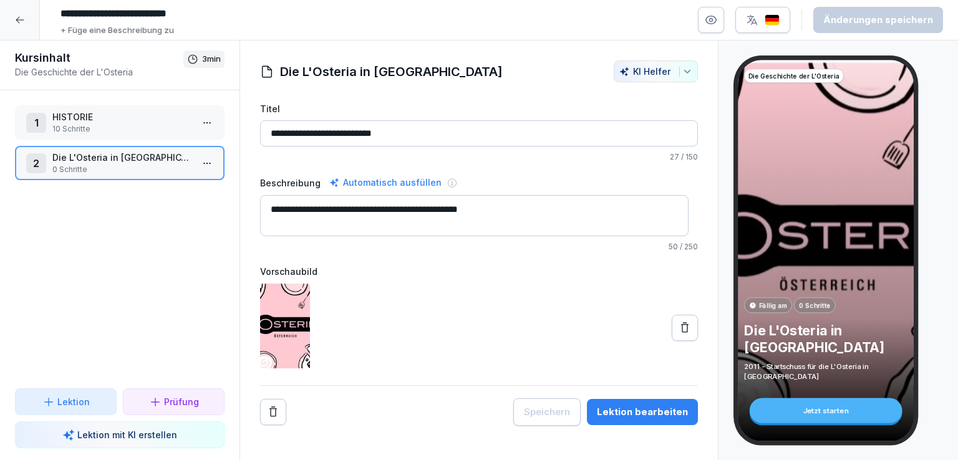
click at [13, 12] on html "**********" at bounding box center [479, 230] width 958 height 460
click at [17, 26] on div at bounding box center [20, 20] width 40 height 40
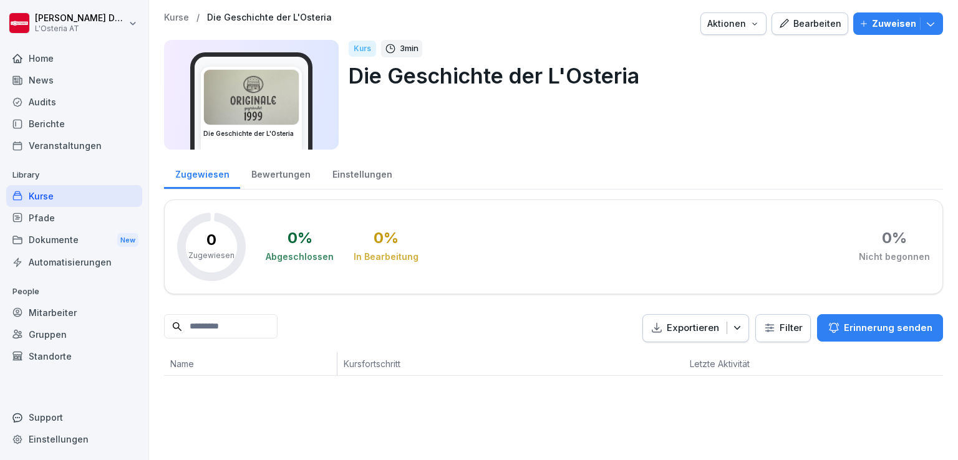
click at [42, 195] on div "Kurse" at bounding box center [74, 196] width 136 height 22
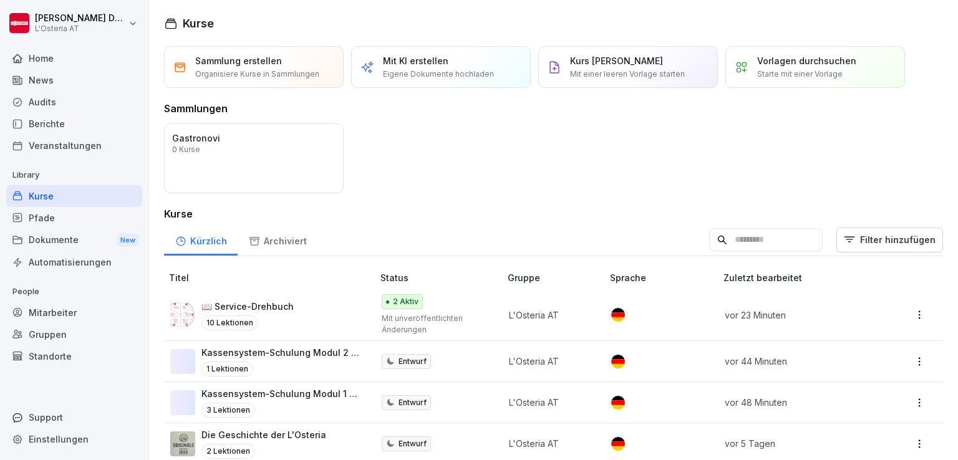
click at [273, 300] on p "📖 Service-Drehbuch" at bounding box center [247, 306] width 92 height 13
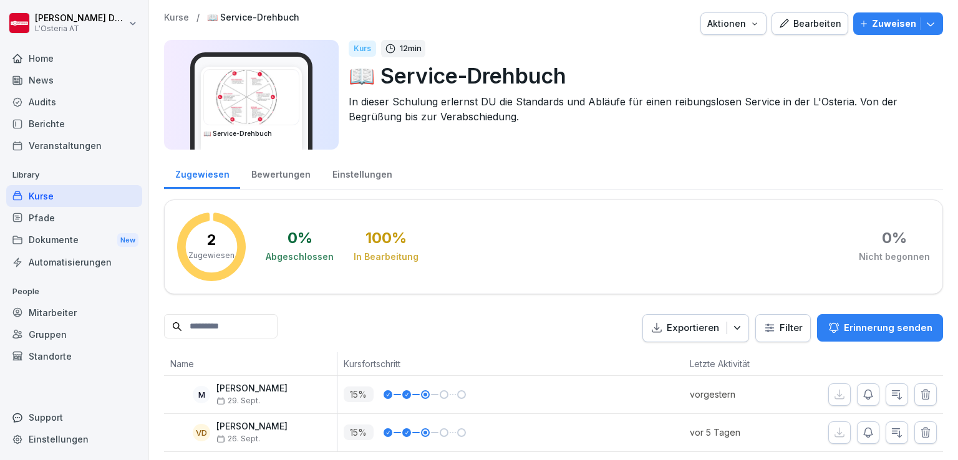
click at [813, 24] on div "Bearbeiten" at bounding box center [809, 24] width 63 height 14
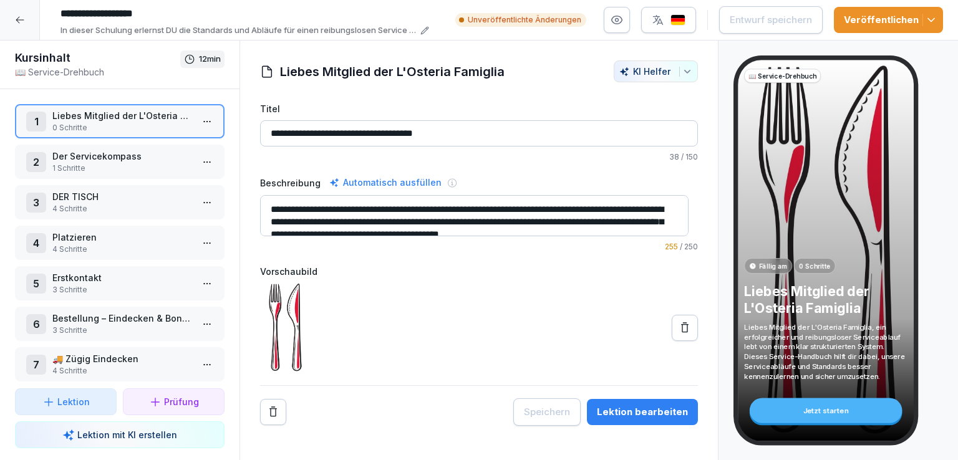
click at [97, 157] on p "Der Servicekompass" at bounding box center [122, 156] width 140 height 13
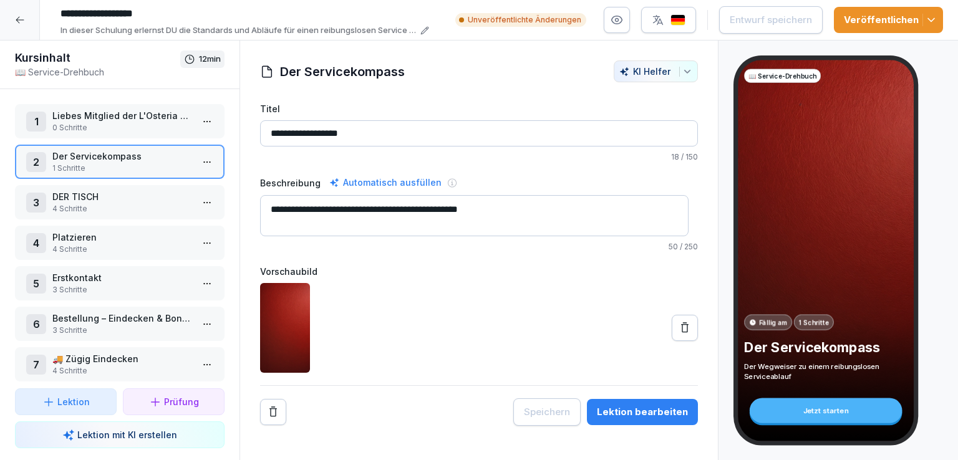
click at [200, 162] on html "**********" at bounding box center [479, 230] width 958 height 460
click at [157, 186] on div "Schritte bearbeiten" at bounding box center [150, 185] width 95 height 13
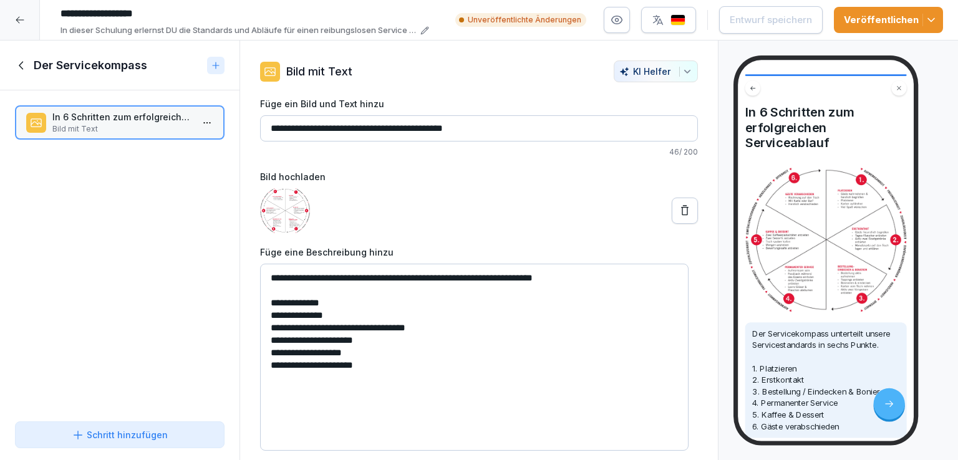
click at [22, 66] on icon at bounding box center [22, 66] width 14 height 14
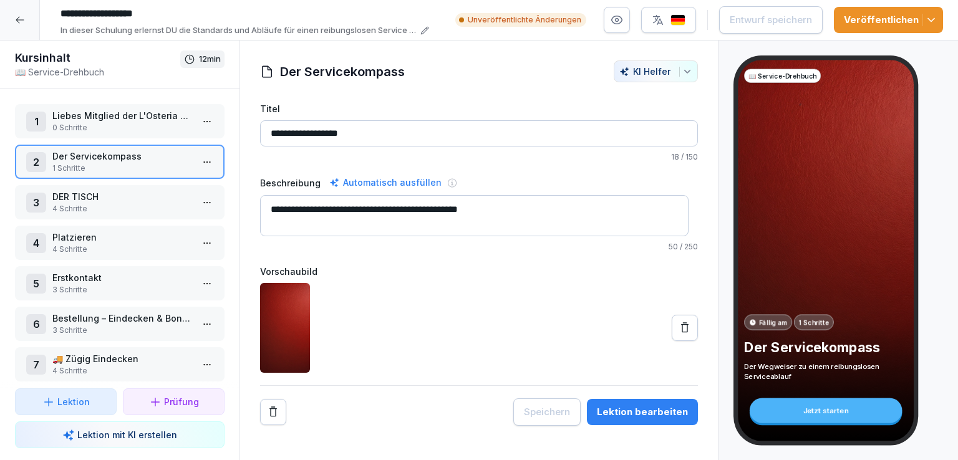
click at [100, 196] on p "DER TISCH" at bounding box center [122, 196] width 140 height 13
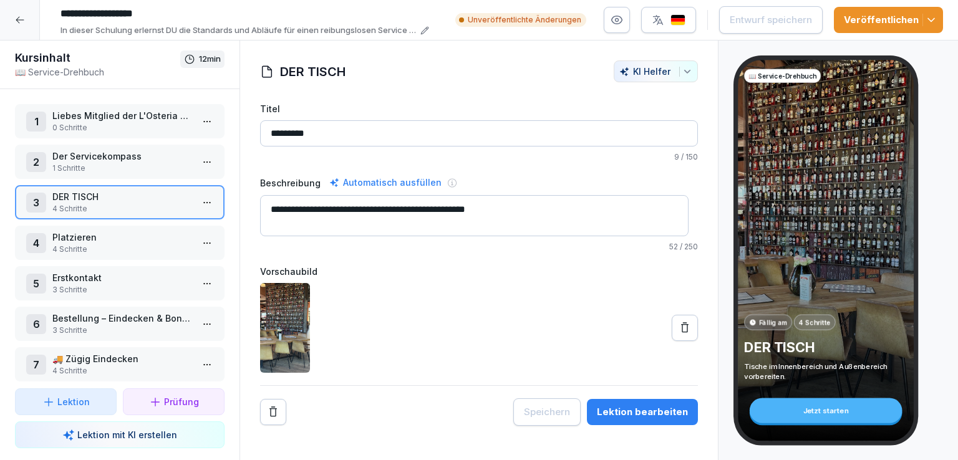
click at [196, 198] on html "**********" at bounding box center [479, 230] width 958 height 460
click at [153, 224] on div "Schritte bearbeiten" at bounding box center [150, 225] width 95 height 13
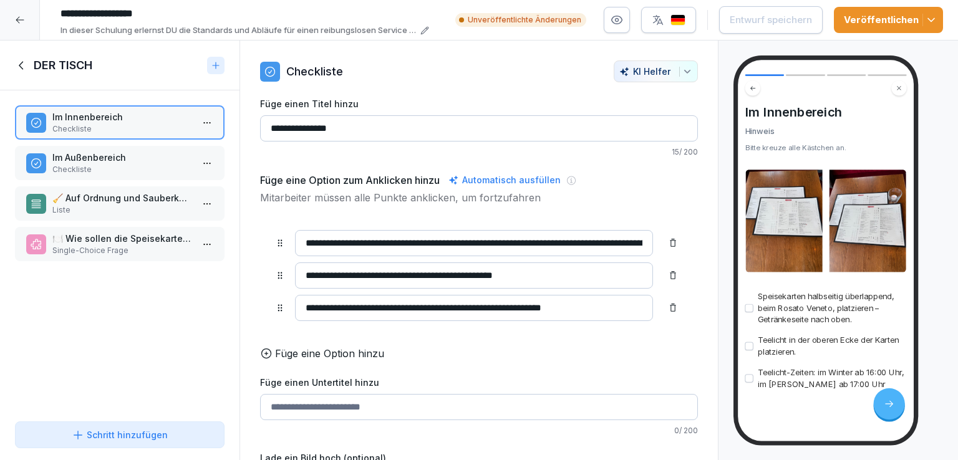
click at [102, 164] on p "Checkliste" at bounding box center [122, 169] width 140 height 11
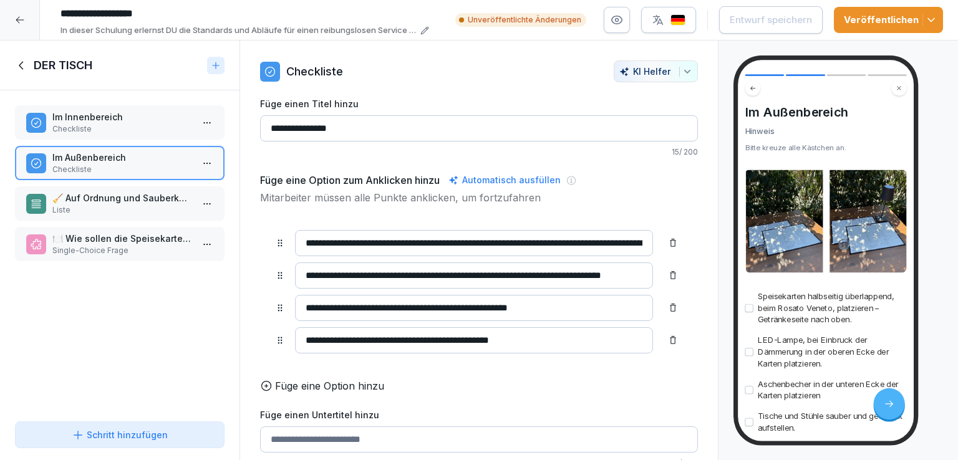
click at [128, 205] on p "Liste" at bounding box center [122, 210] width 140 height 11
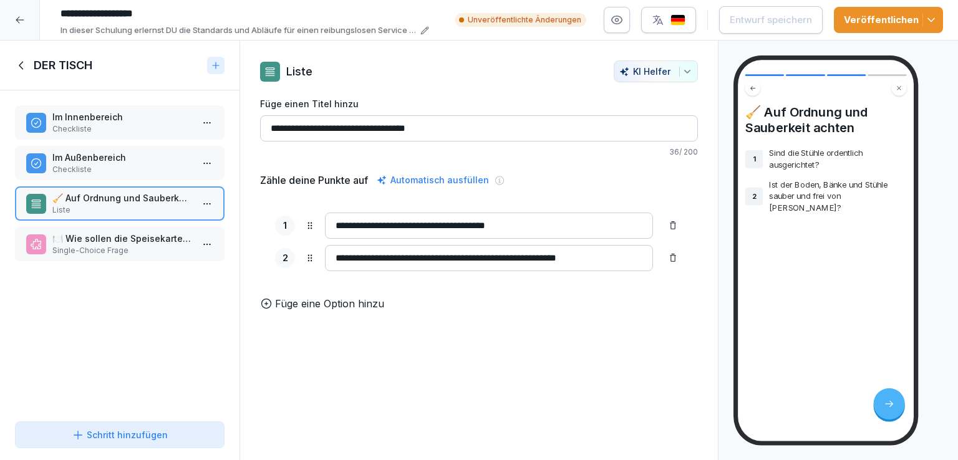
click at [128, 245] on p "Single-Choice Frage" at bounding box center [122, 250] width 140 height 11
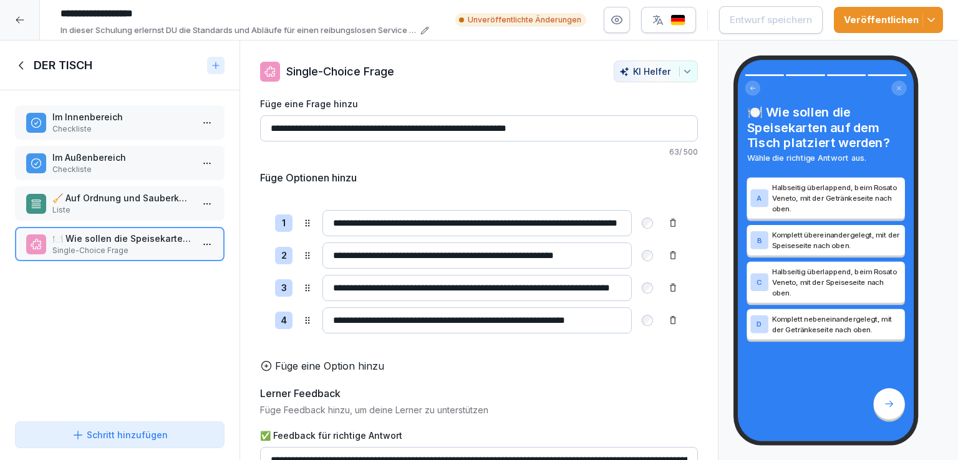
click at [21, 66] on icon at bounding box center [21, 65] width 4 height 8
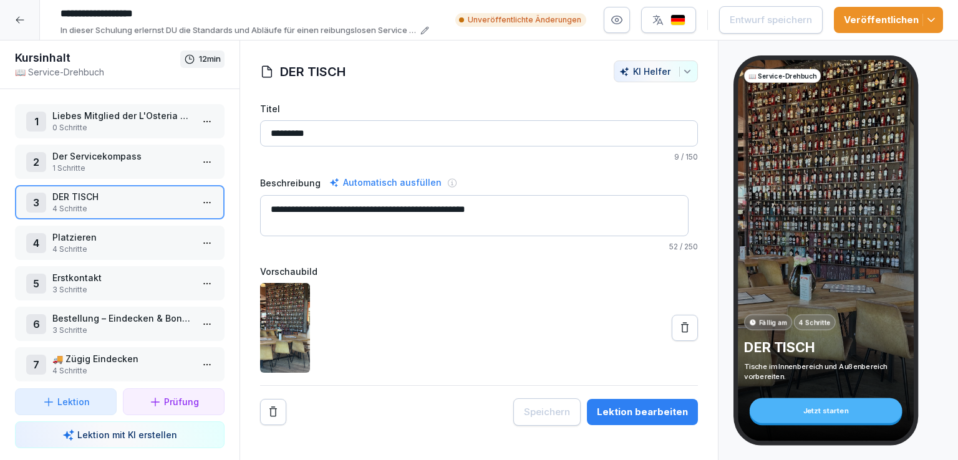
click at [115, 238] on p "Platzieren" at bounding box center [122, 237] width 140 height 13
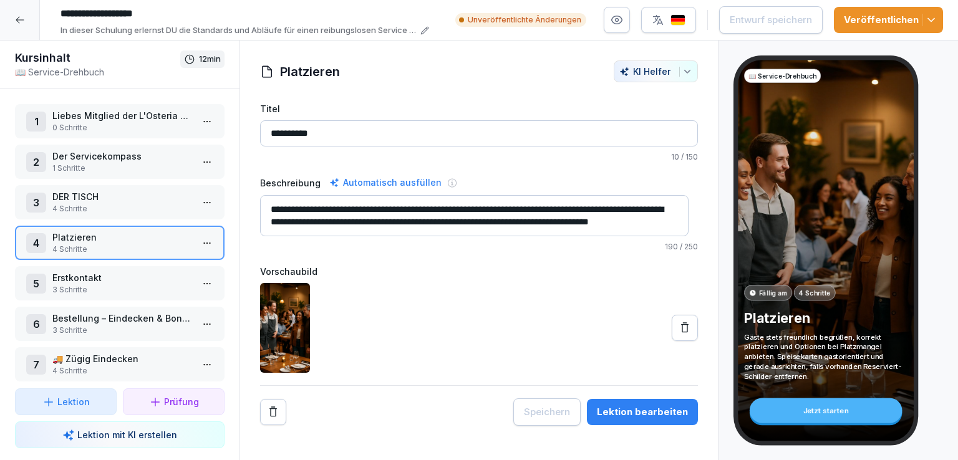
click at [200, 243] on html "**********" at bounding box center [479, 230] width 958 height 460
click at [115, 266] on div "Schritte bearbeiten" at bounding box center [150, 265] width 95 height 13
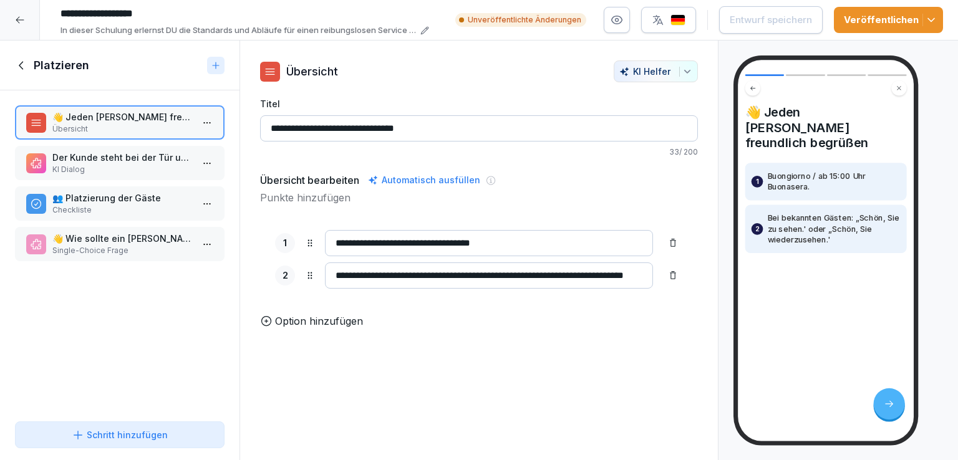
click at [108, 165] on p "KI Dialog" at bounding box center [122, 169] width 140 height 11
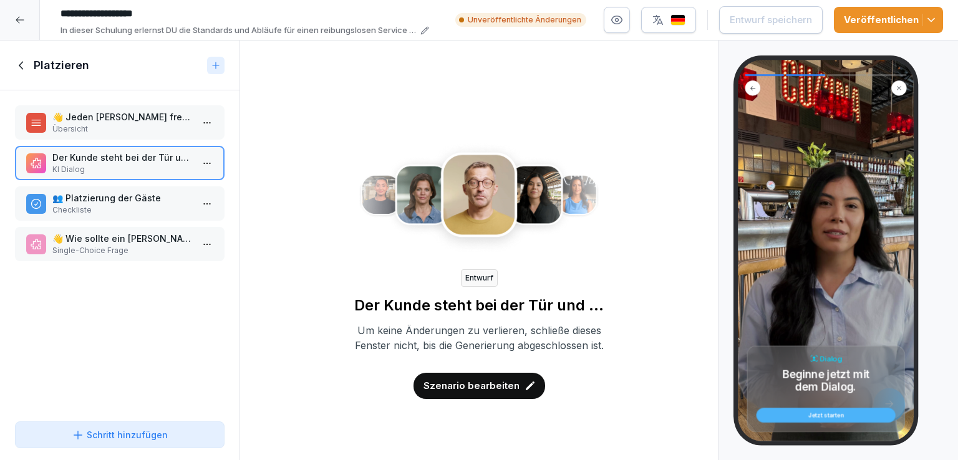
click at [833, 413] on div "Jetzt starten" at bounding box center [825, 416] width 125 height 6
click at [489, 393] on p "Szenario bearbeiten" at bounding box center [471, 386] width 96 height 14
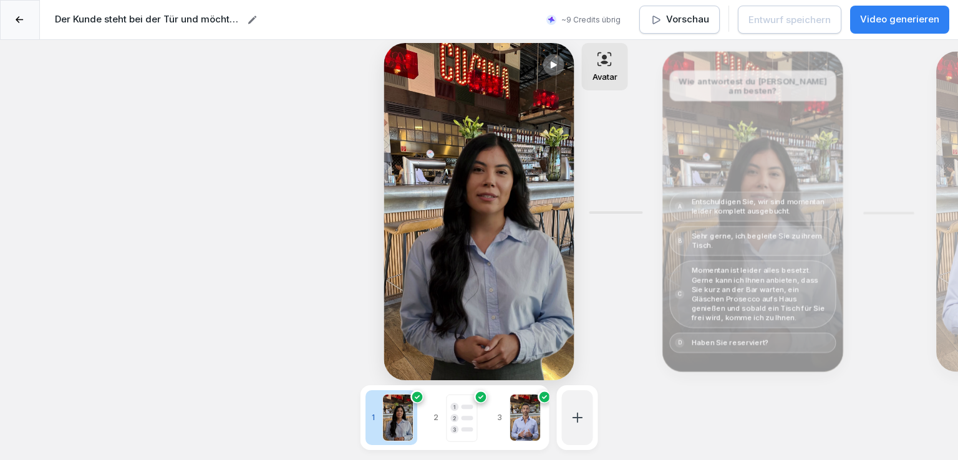
click at [553, 68] on icon at bounding box center [553, 65] width 11 height 10
click at [756, 163] on div "Bearbeiten" at bounding box center [752, 211] width 171 height 311
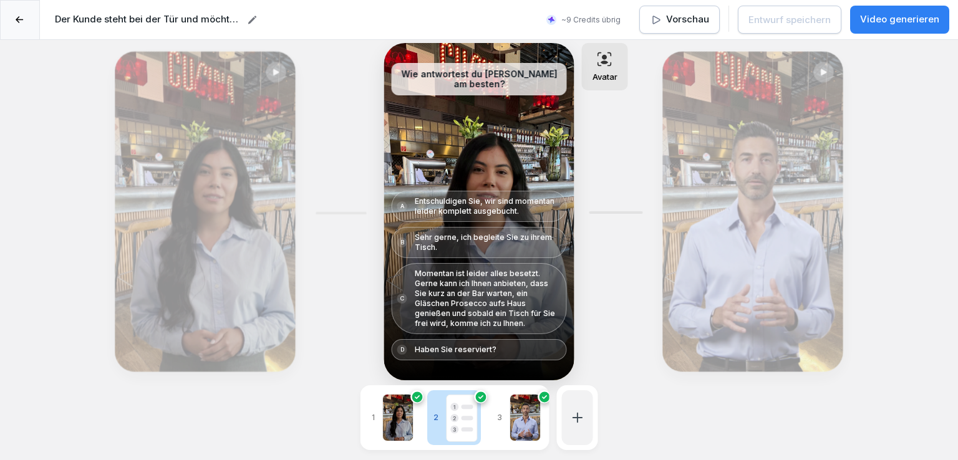
click at [19, 23] on icon at bounding box center [20, 19] width 8 height 7
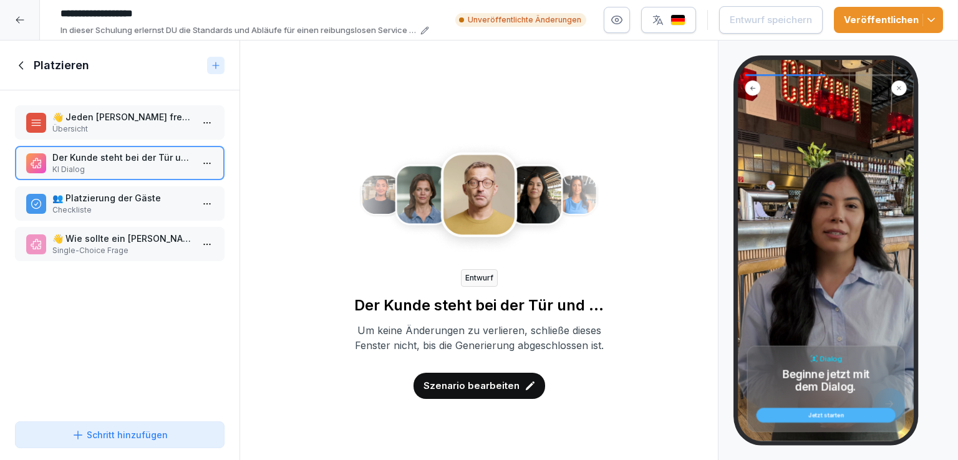
click at [140, 193] on p "👥 Platzierung der Gäste" at bounding box center [122, 197] width 140 height 13
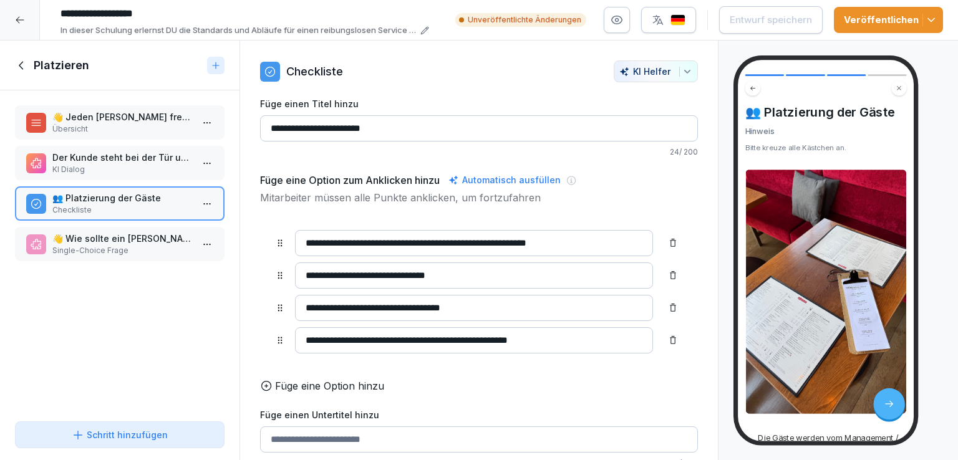
click at [110, 241] on p "👋 Wie sollte ein Gast begrüßt werden, der nach 15:00 Uhr kommt?" at bounding box center [122, 238] width 140 height 13
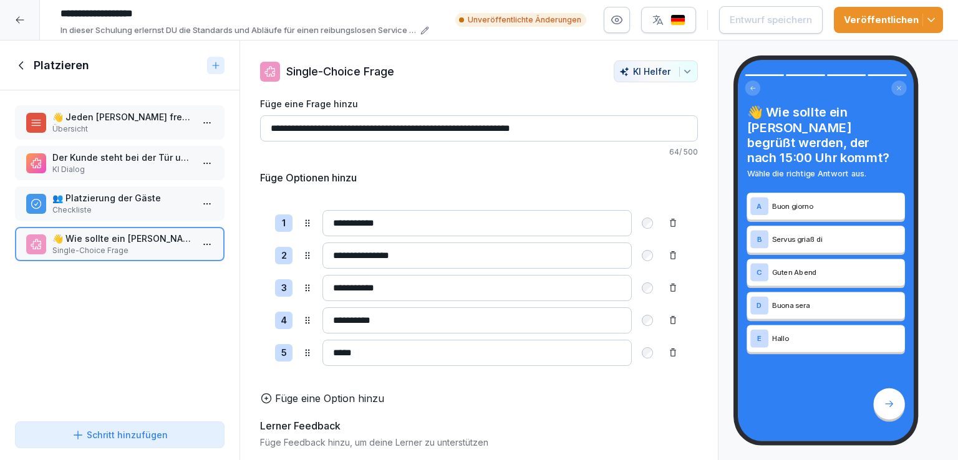
click at [23, 68] on icon at bounding box center [22, 66] width 14 height 14
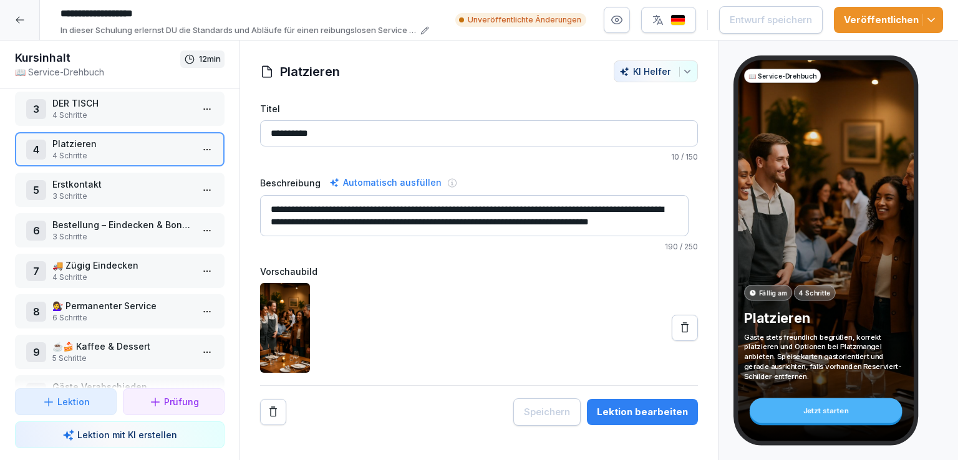
scroll to position [133, 0]
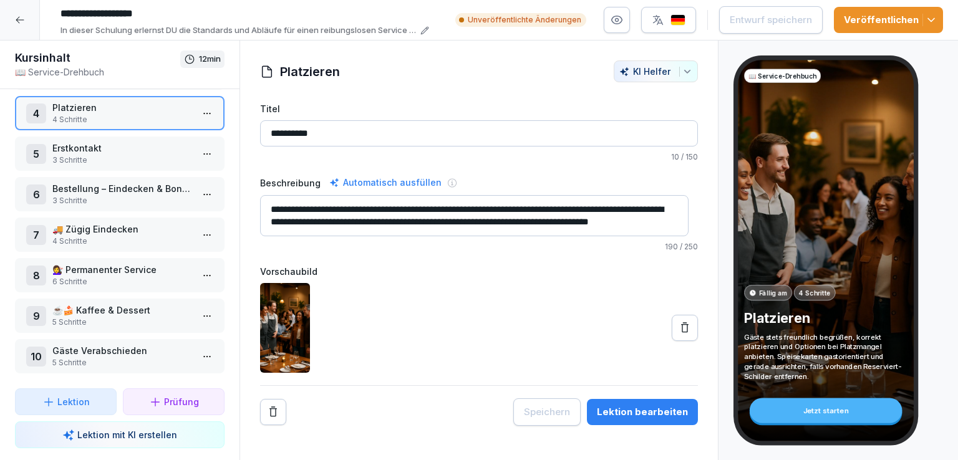
click at [99, 344] on p "Gäste Verabschieden" at bounding box center [122, 350] width 140 height 13
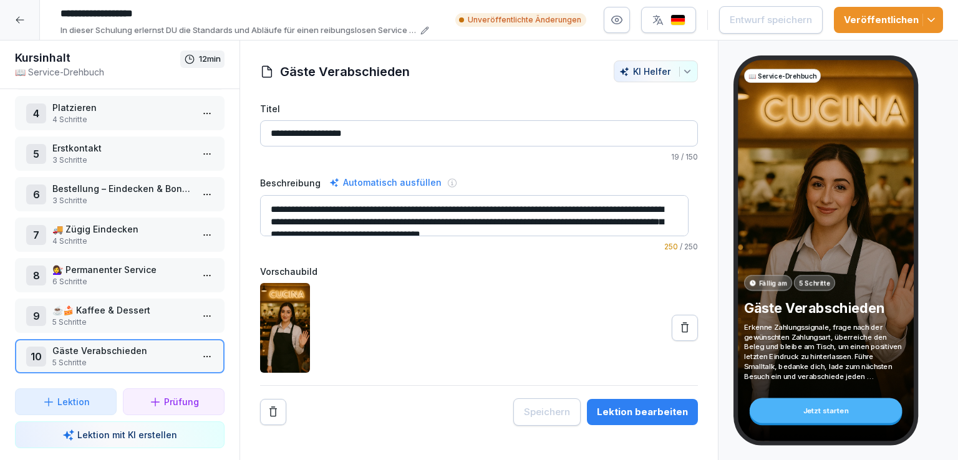
click at [150, 304] on p "☕🍰 Kaffee & Dessert" at bounding box center [122, 310] width 140 height 13
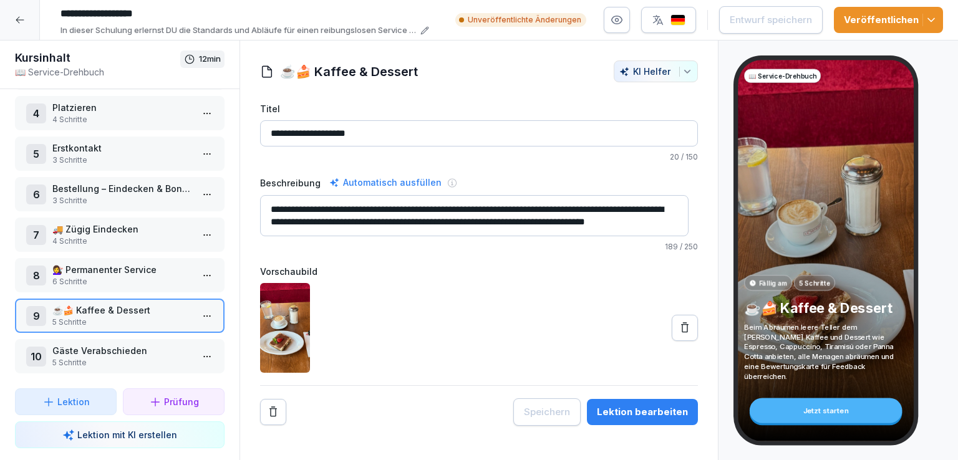
click at [132, 267] on p "💇‍♀️ Permanenter Service" at bounding box center [122, 269] width 140 height 13
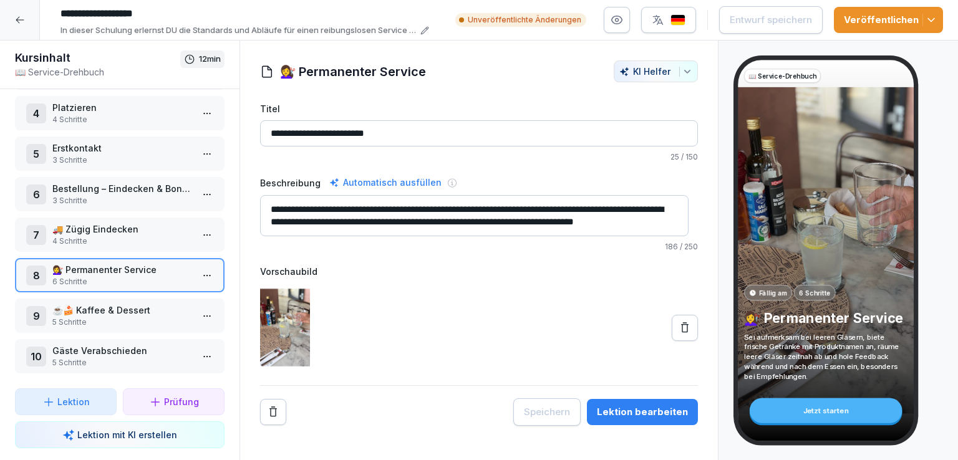
click at [132, 267] on p "💇‍♀️ Permanenter Service" at bounding box center [122, 269] width 140 height 13
click at [102, 227] on p "🚚 Zügig Eindecken" at bounding box center [122, 229] width 140 height 13
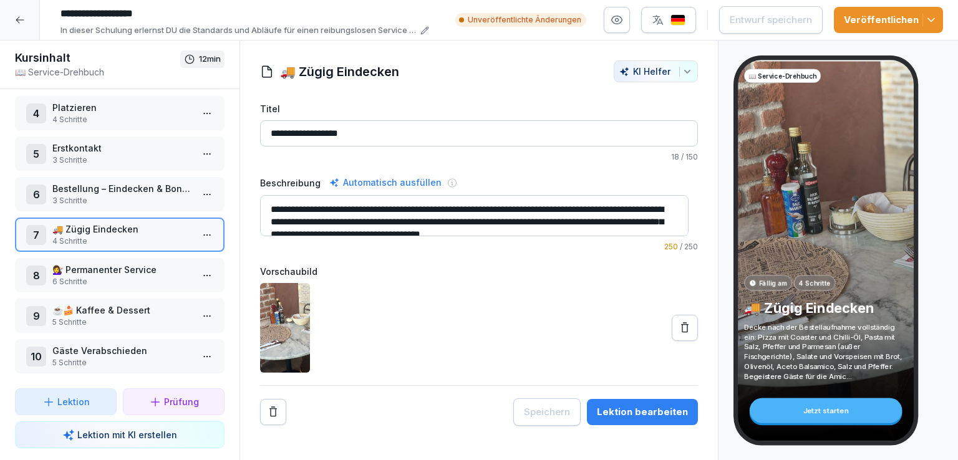
click at [15, 15] on icon at bounding box center [20, 20] width 10 height 10
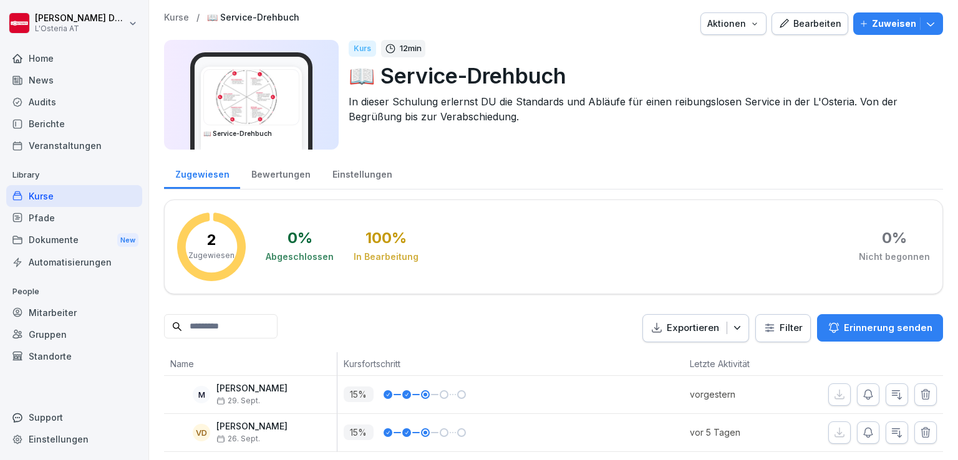
click at [44, 195] on div "Kurse" at bounding box center [74, 196] width 136 height 22
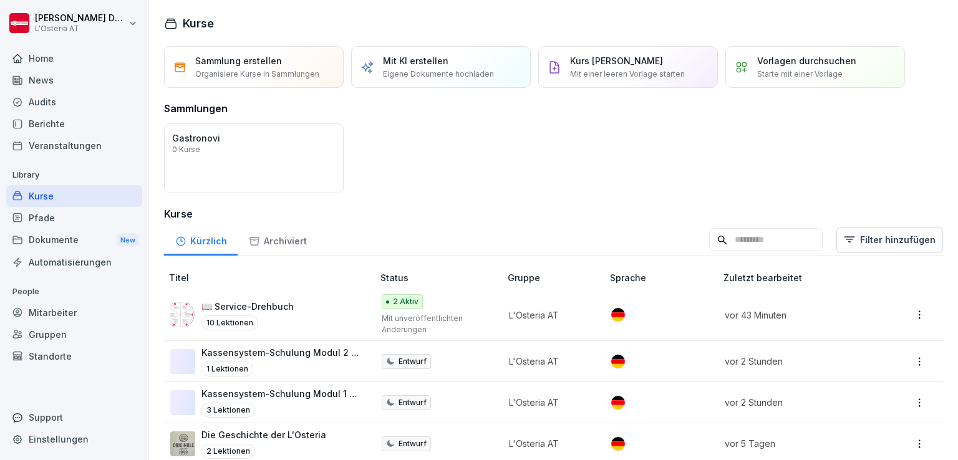
click at [461, 72] on p "Eigene Dokumente hochladen" at bounding box center [438, 74] width 111 height 11
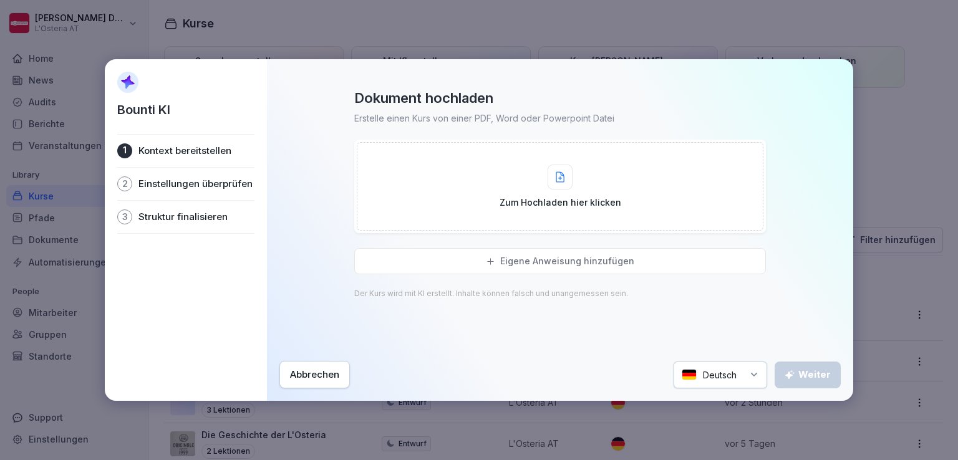
click at [564, 180] on icon at bounding box center [560, 176] width 9 height 11
click at [564, 188] on div at bounding box center [559, 177] width 25 height 25
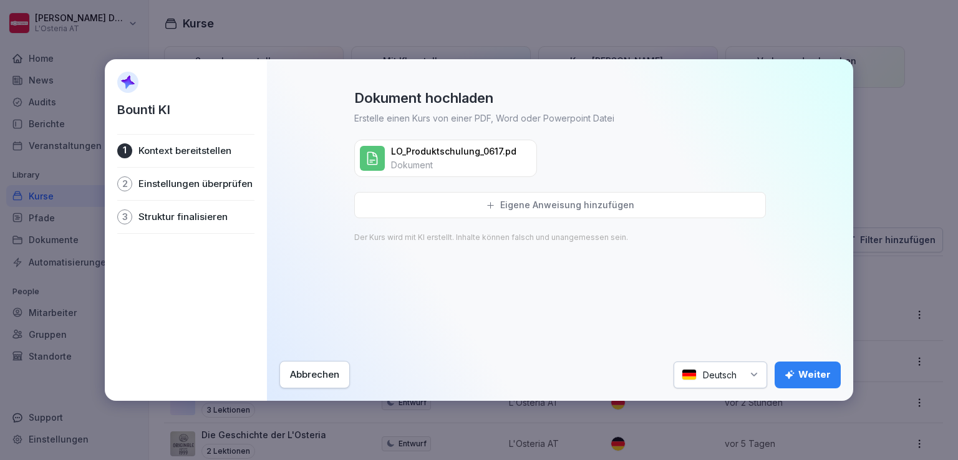
click at [817, 373] on div "Weiter" at bounding box center [807, 375] width 46 height 14
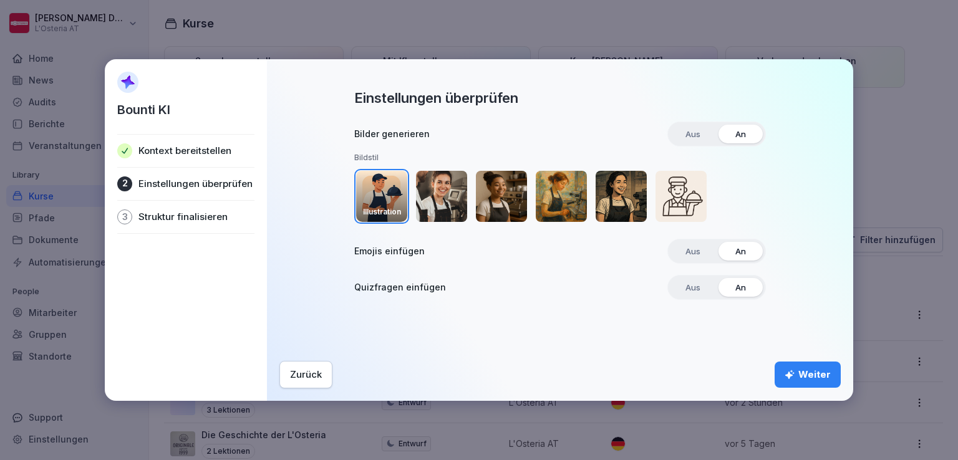
click at [444, 189] on img "button" at bounding box center [441, 196] width 51 height 51
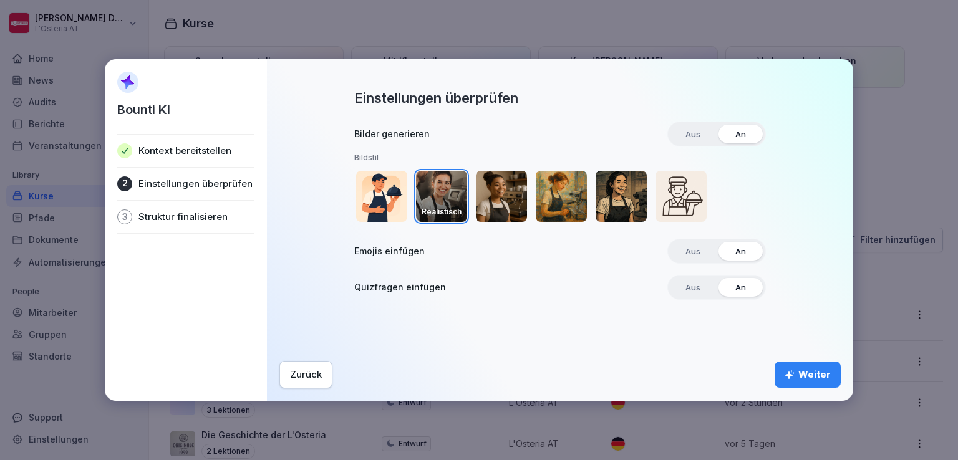
click at [804, 380] on div "Weiter" at bounding box center [807, 375] width 46 height 14
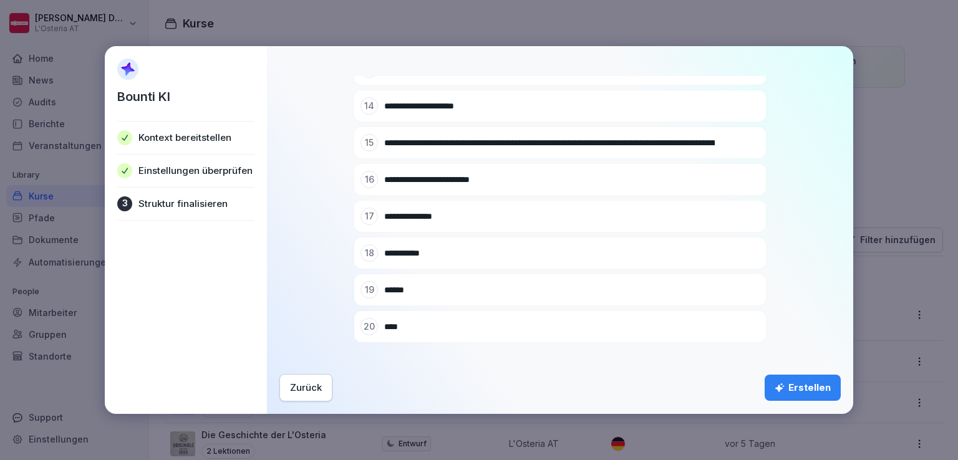
scroll to position [558, 0]
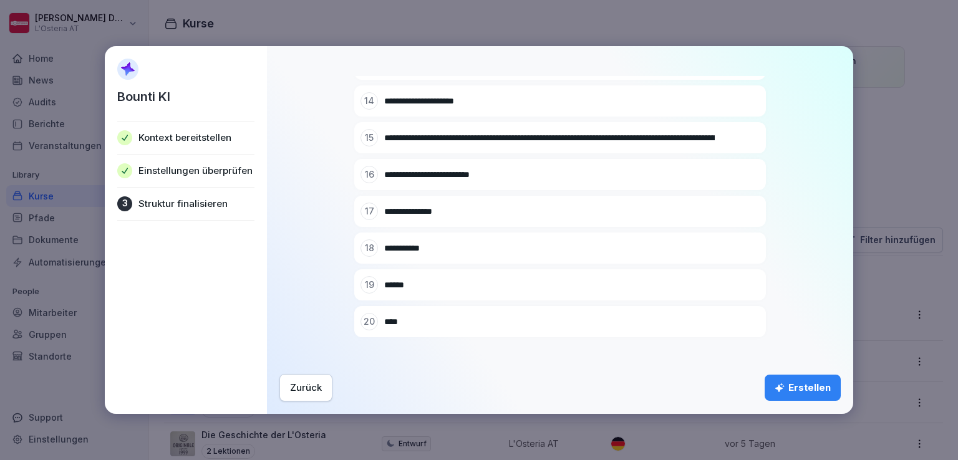
click at [824, 388] on div "Erstellen" at bounding box center [802, 388] width 56 height 14
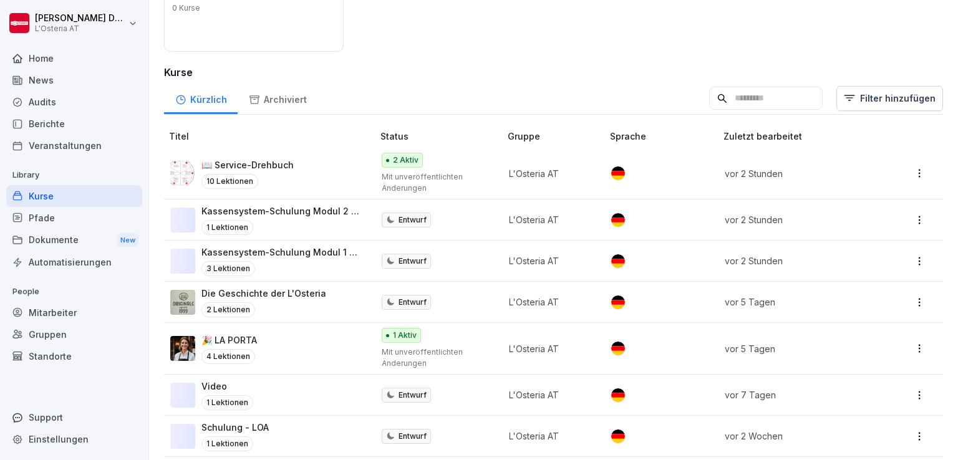
scroll to position [140, 0]
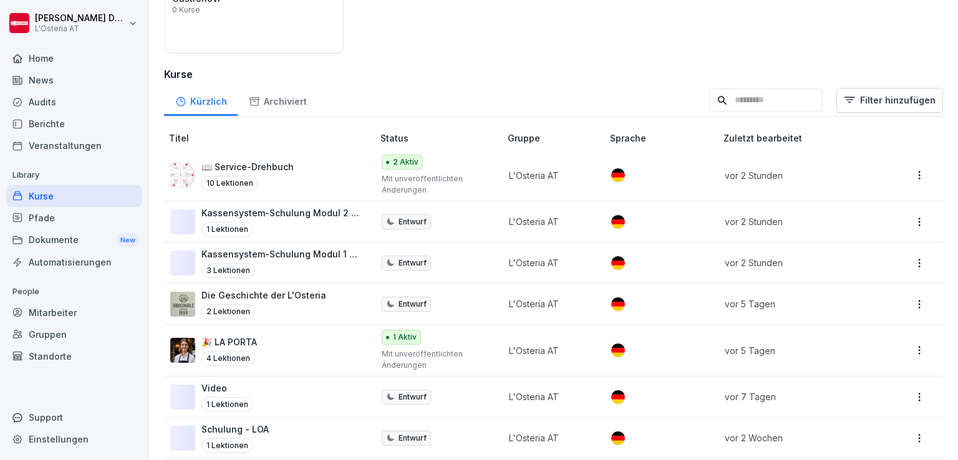
click at [55, 120] on div "Berichte" at bounding box center [74, 124] width 136 height 22
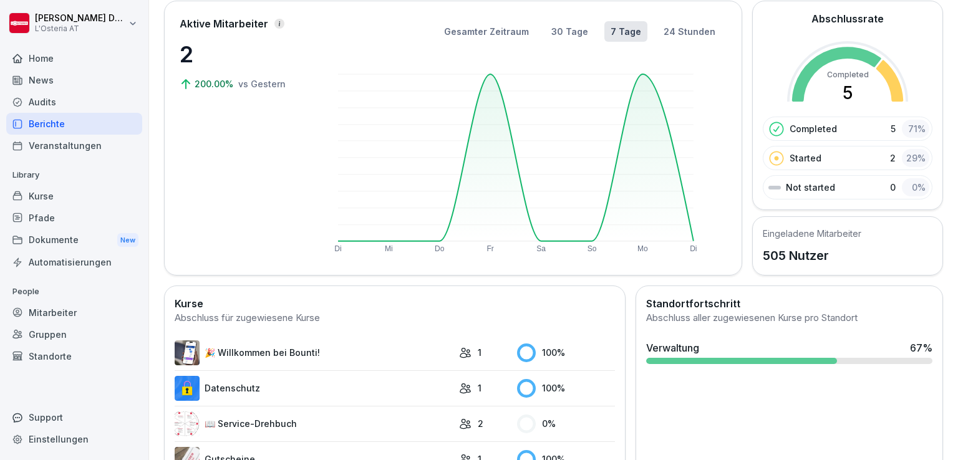
click at [54, 200] on div "Kurse" at bounding box center [74, 196] width 136 height 22
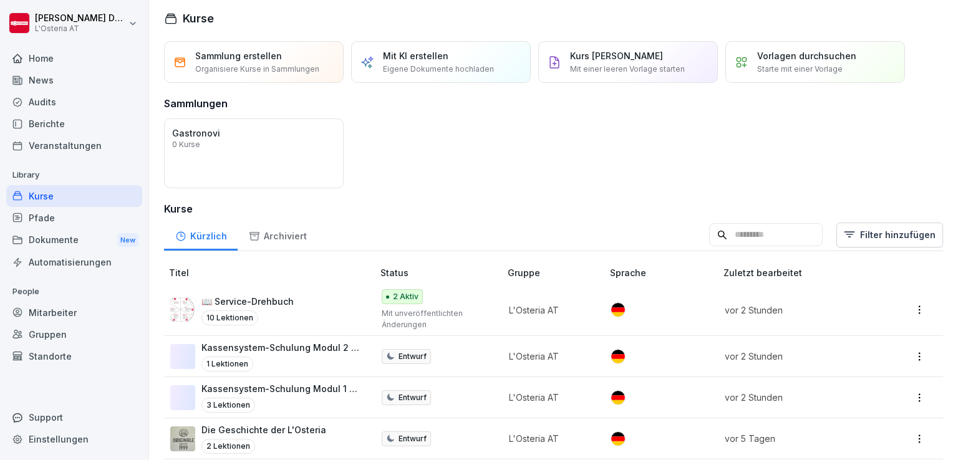
scroll to position [4, 0]
